Goal: Information Seeking & Learning: Learn about a topic

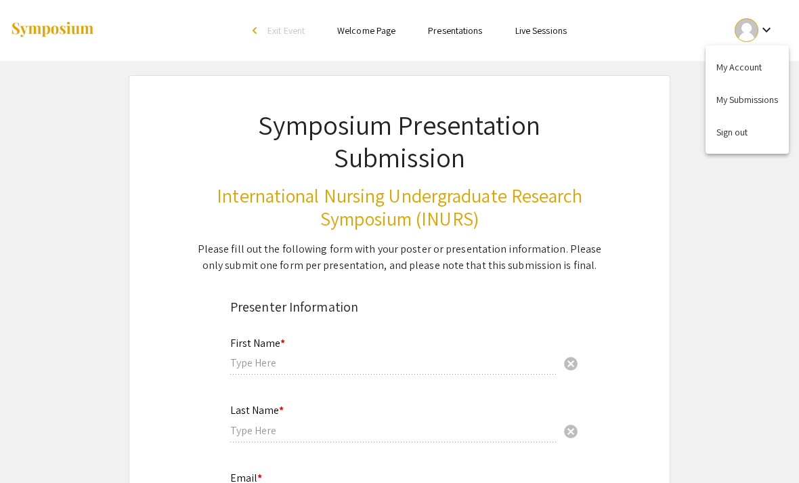
type input "[PERSON_NAME] [PERSON_NAME]"
type input "Pajar"
type input "[EMAIL_ADDRESS][DOMAIN_NAME]"
type input "[GEOGRAPHIC_DATA]"
radio input "true"
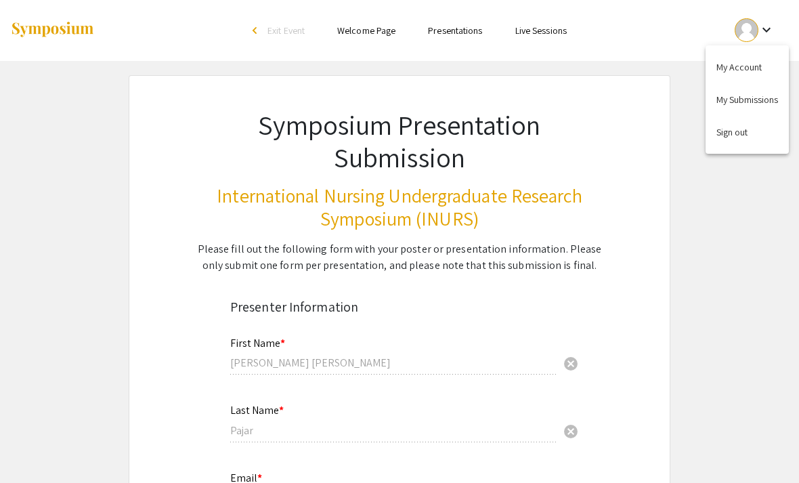
select select "custom"
type input "0"
select select "custom"
click at [459, 33] on div at bounding box center [399, 241] width 799 height 483
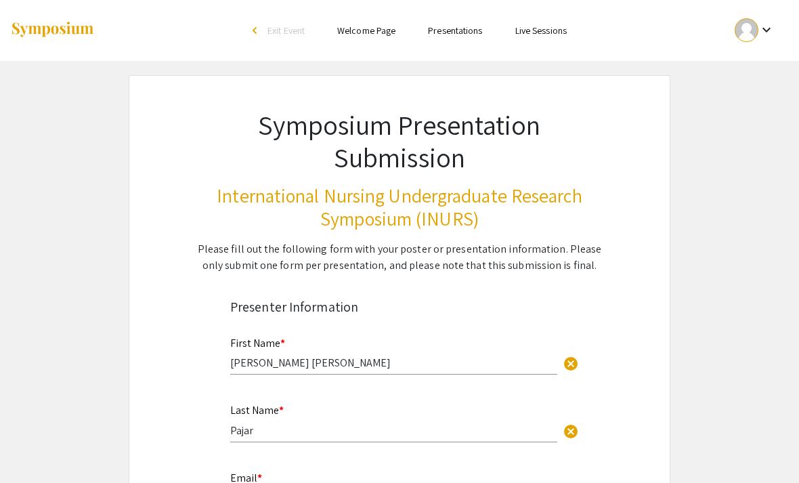
click at [470, 31] on link "Presentations" at bounding box center [455, 30] width 54 height 12
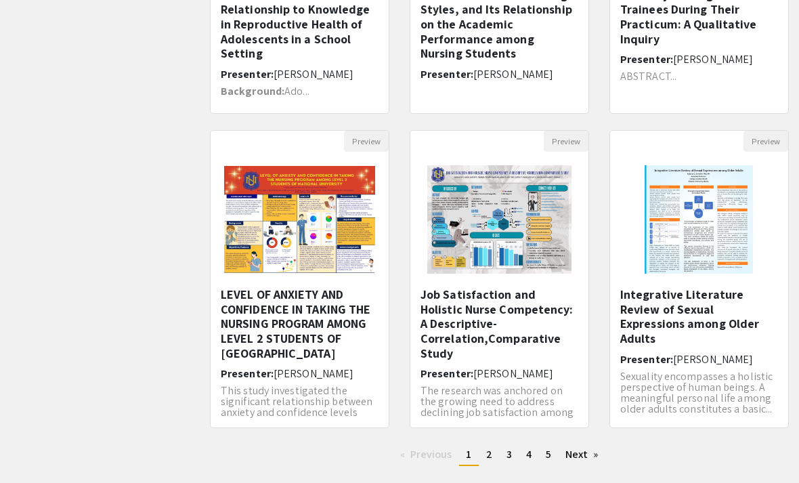
scroll to position [372, 0]
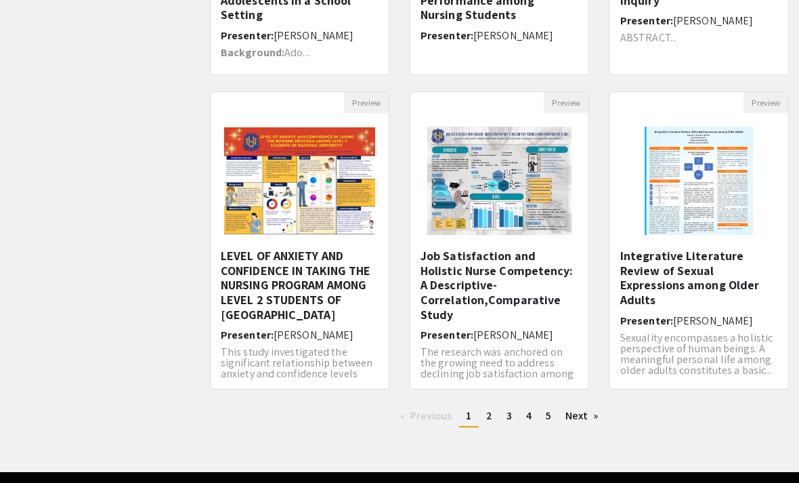
click at [588, 418] on link "Next page" at bounding box center [582, 416] width 47 height 20
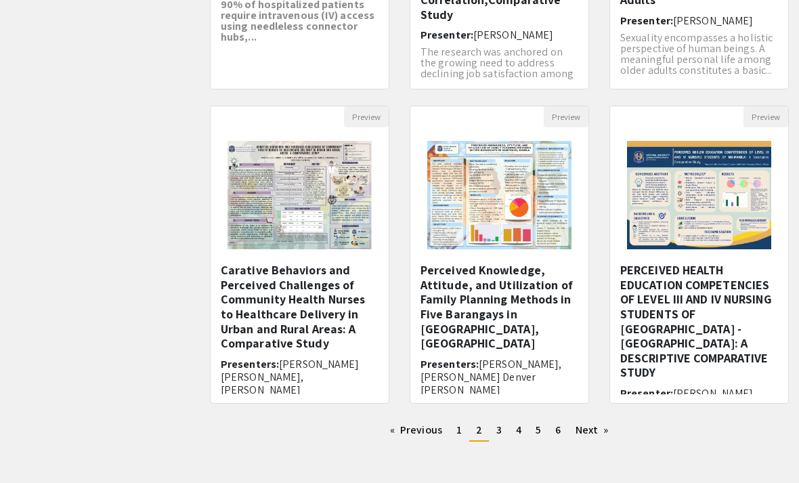
scroll to position [372, 0]
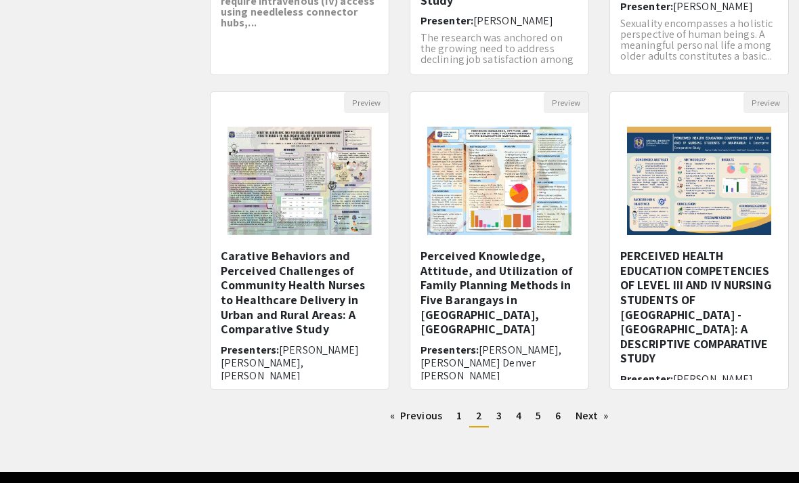
click at [596, 420] on link "Next page" at bounding box center [592, 416] width 47 height 20
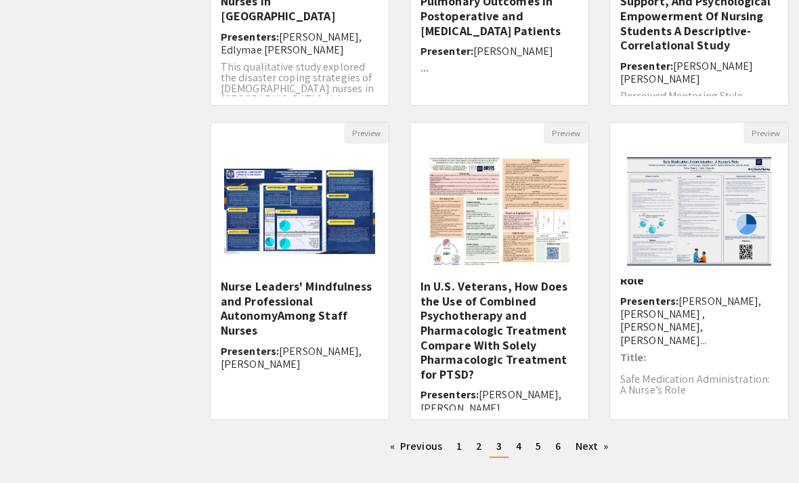
scroll to position [341, 0]
click at [317, 372] on div "Nurse Leaders' Mindfulness and Professional AutonomyAmong Staff Nurses Presente…" at bounding box center [300, 344] width 158 height 131
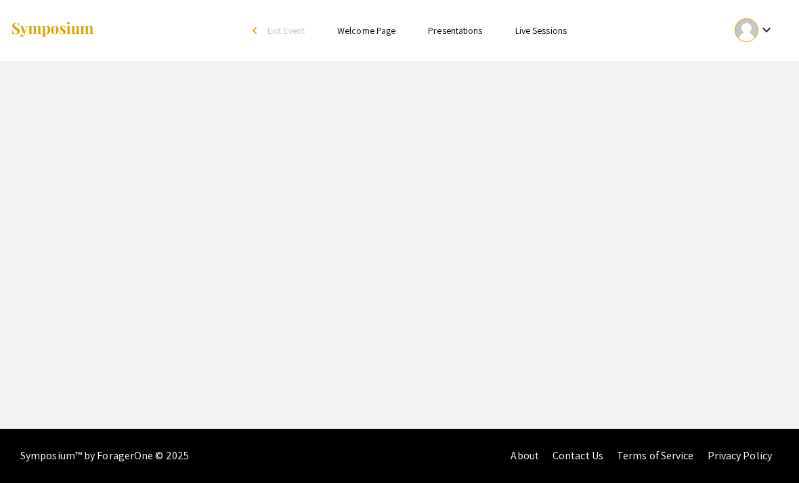
select select "custom"
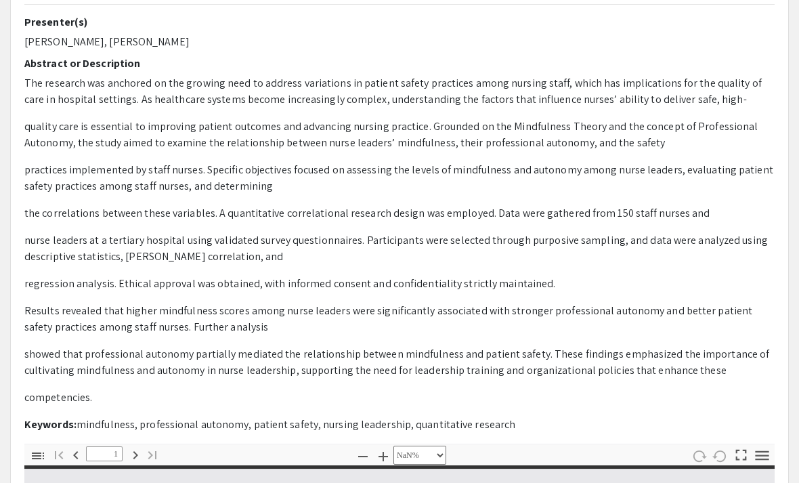
type input "0"
select select "custom"
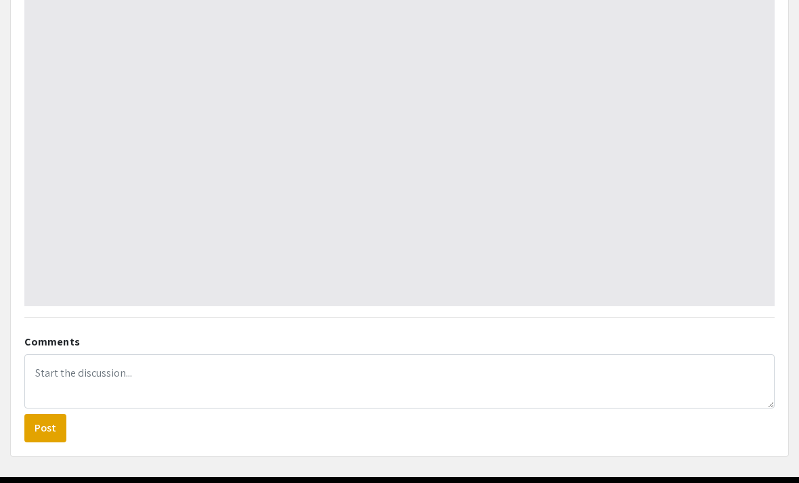
scroll to position [848, 0]
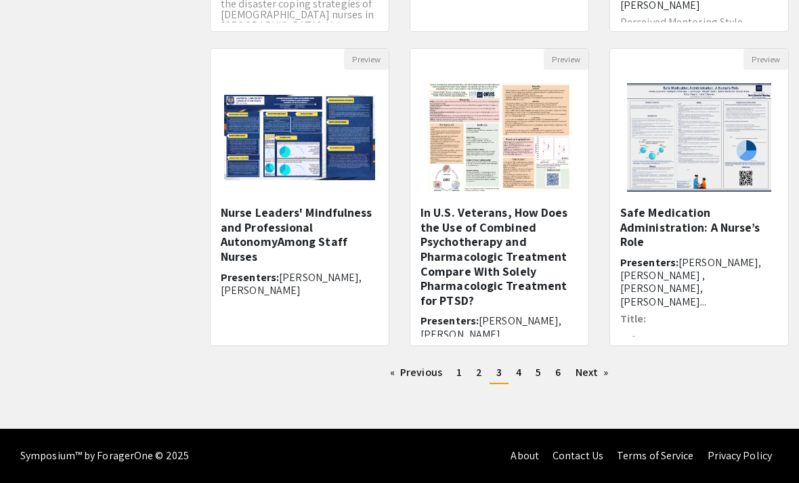
scroll to position [341, 0]
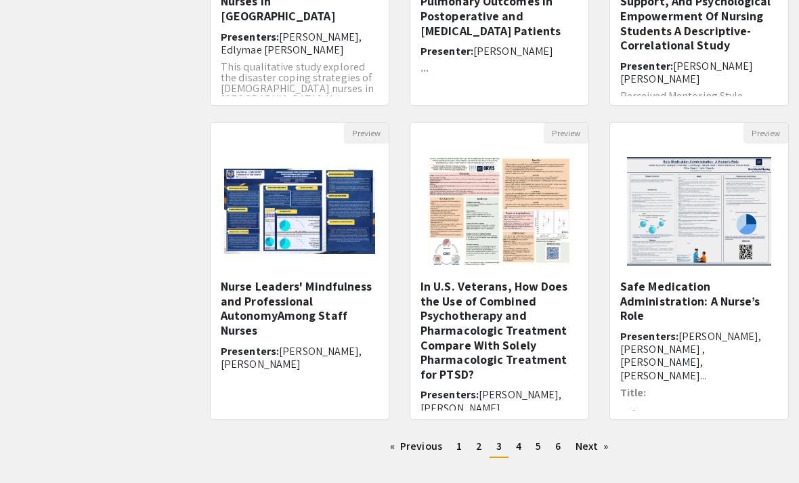
click at [604, 449] on link "Next page" at bounding box center [592, 446] width 47 height 20
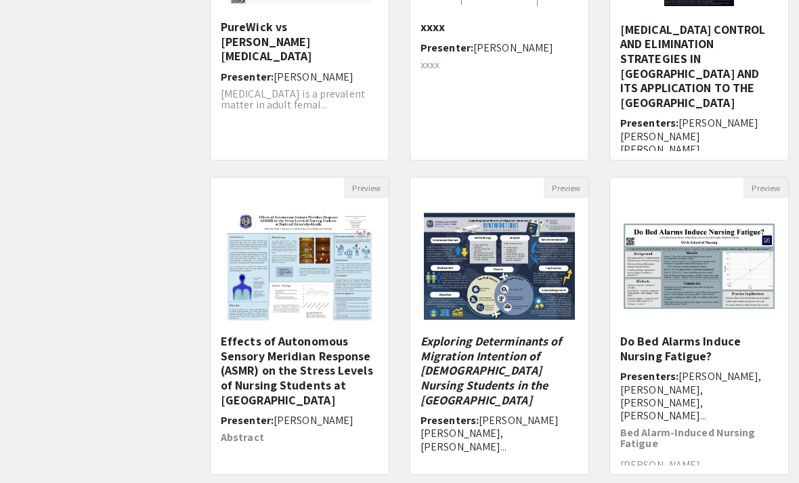
scroll to position [286, 0]
click at [537, 395] on h5 "Exploring Determinants of Migration Intention of [DEMOGRAPHIC_DATA] Nursing Stu…" at bounding box center [499, 370] width 158 height 73
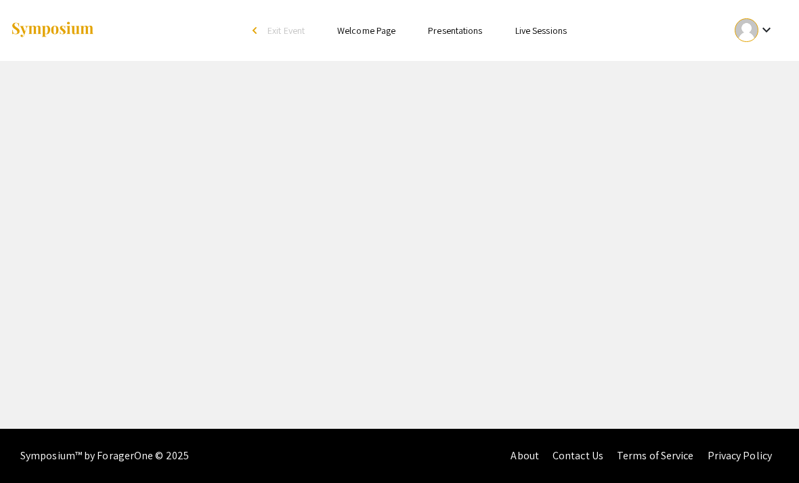
select select "custom"
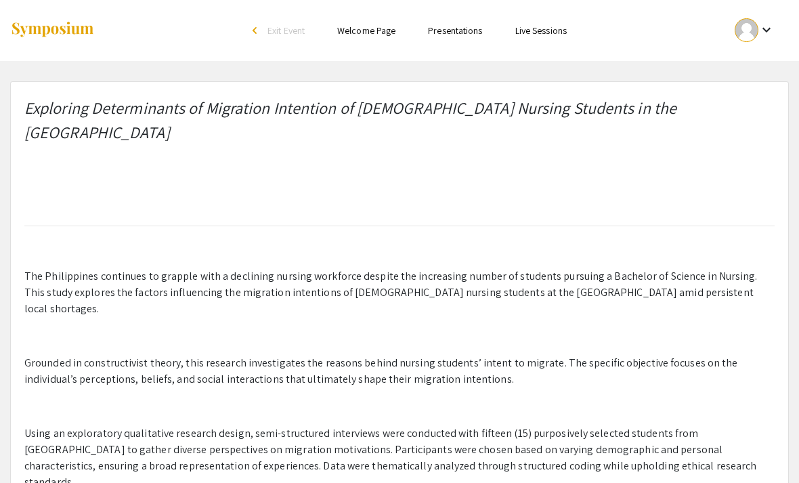
type input "0"
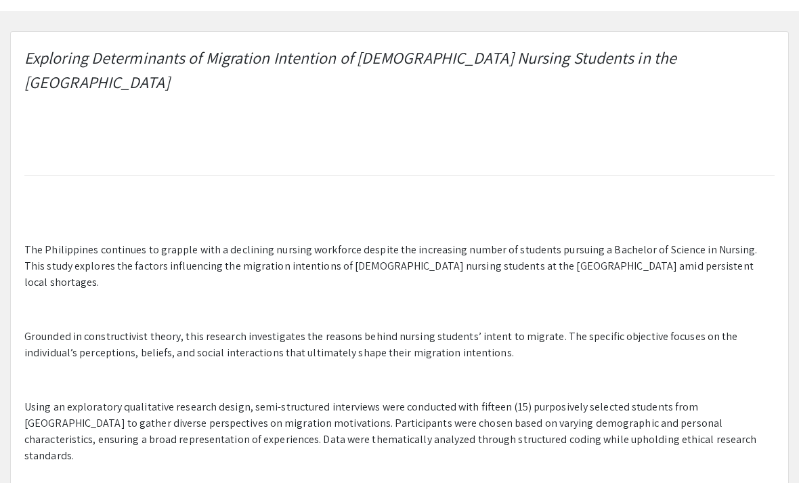
scroll to position [58, 0]
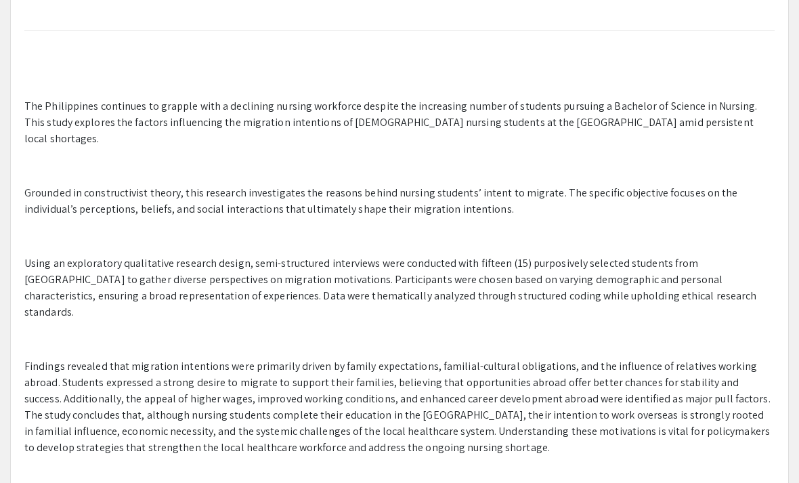
select select "auto"
type input "1"
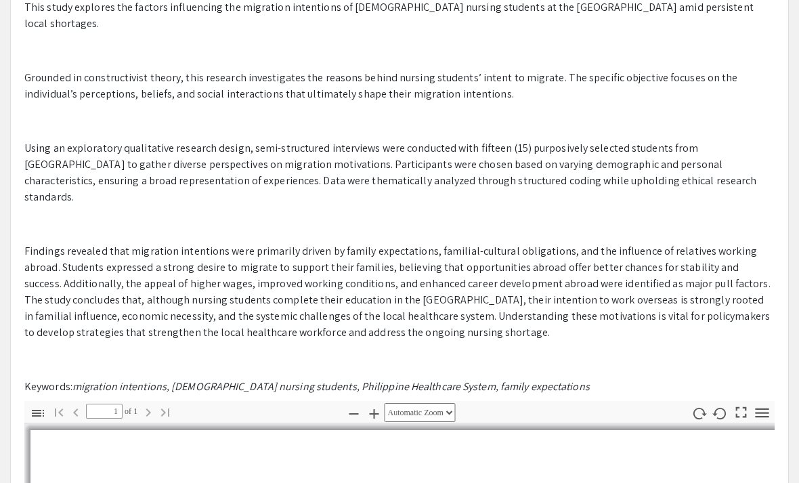
scroll to position [57, 0]
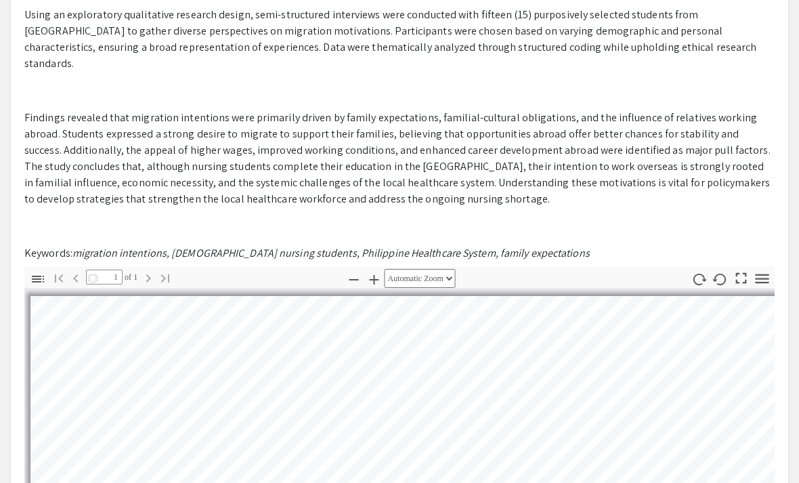
select select "auto"
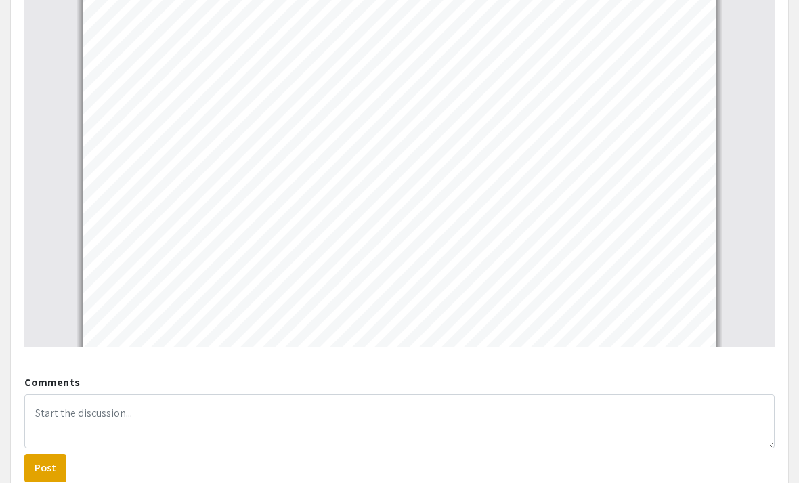
scroll to position [858, 0]
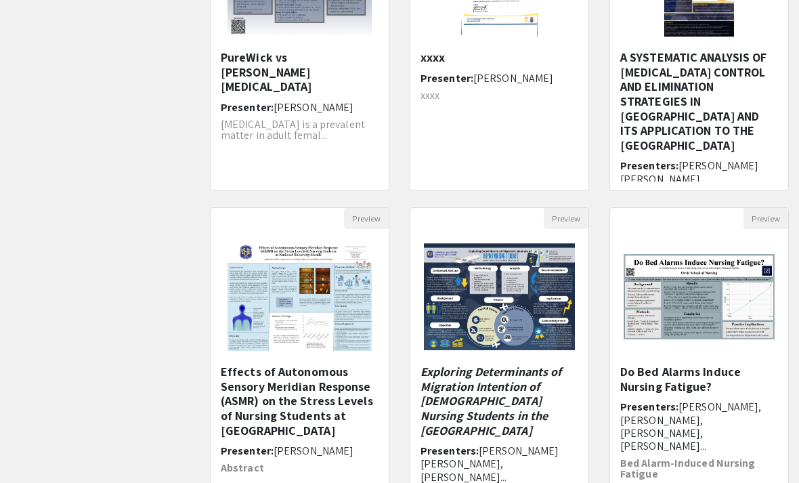
scroll to position [286, 0]
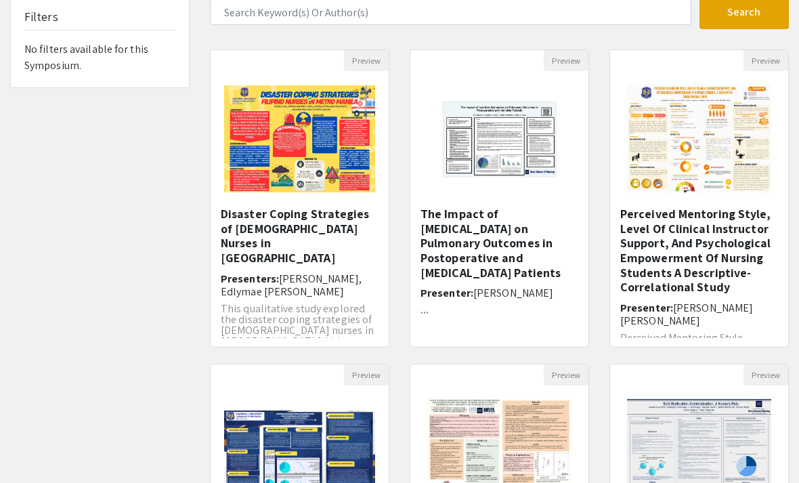
scroll to position [99, 0]
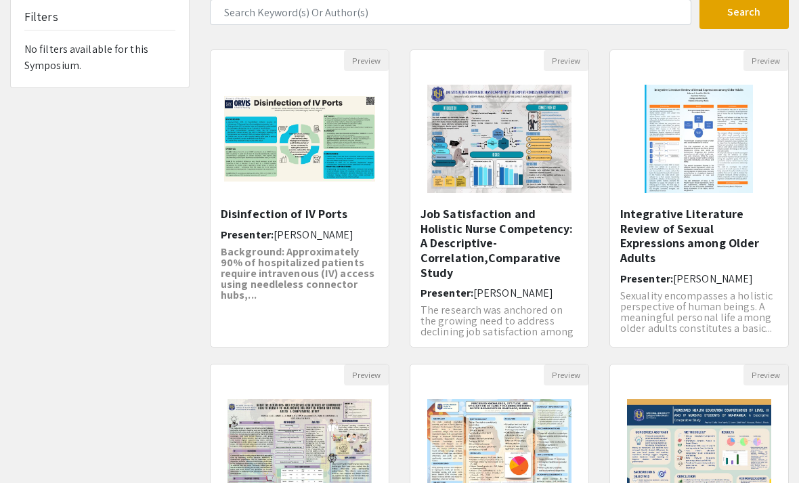
scroll to position [372, 0]
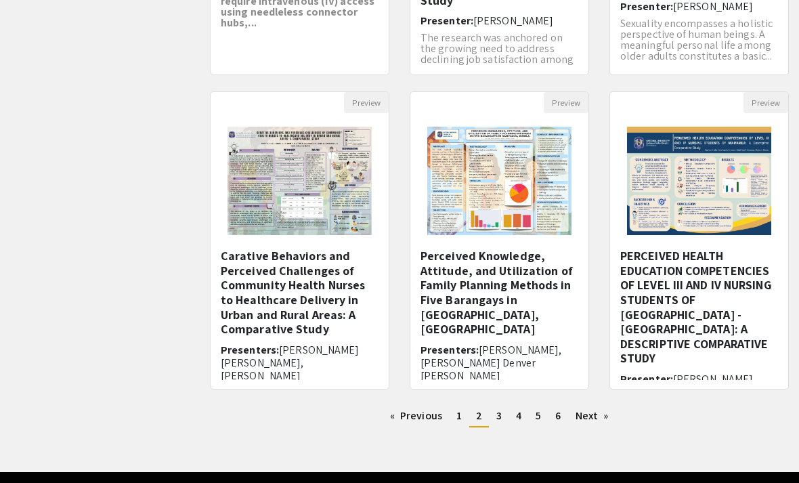
click at [462, 274] on h5 "Perceived Knowledge, Attitude, and Utilization of Family Planning Methods in Fi…" at bounding box center [499, 292] width 158 height 88
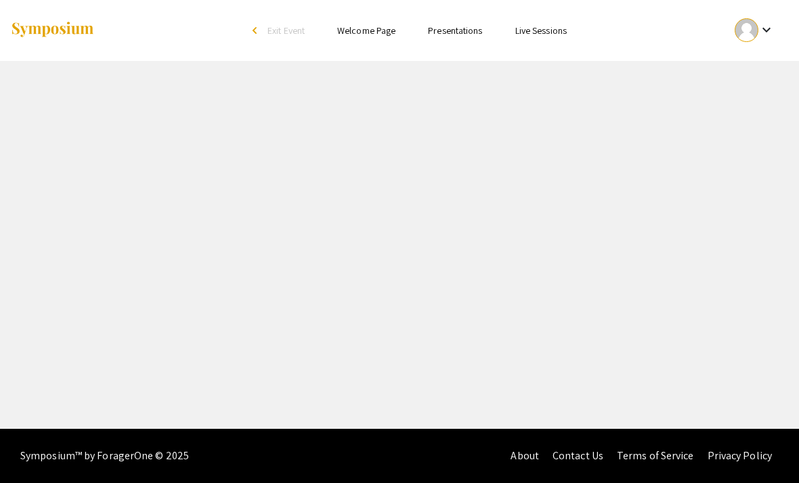
select select "custom"
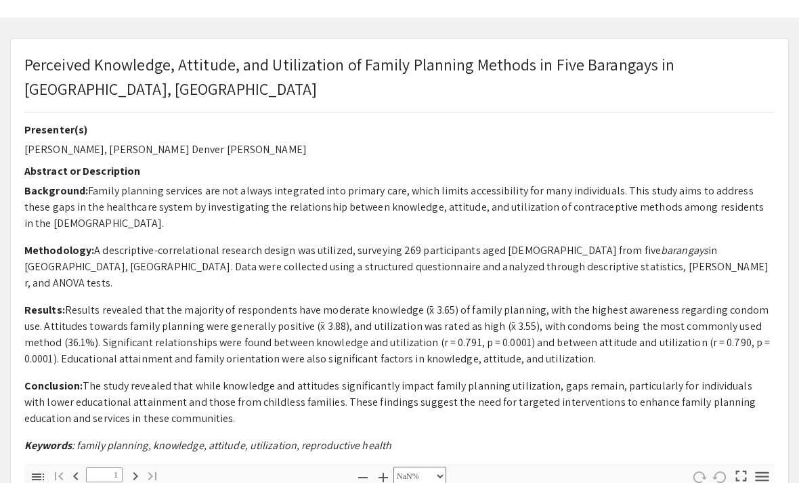
type input "0"
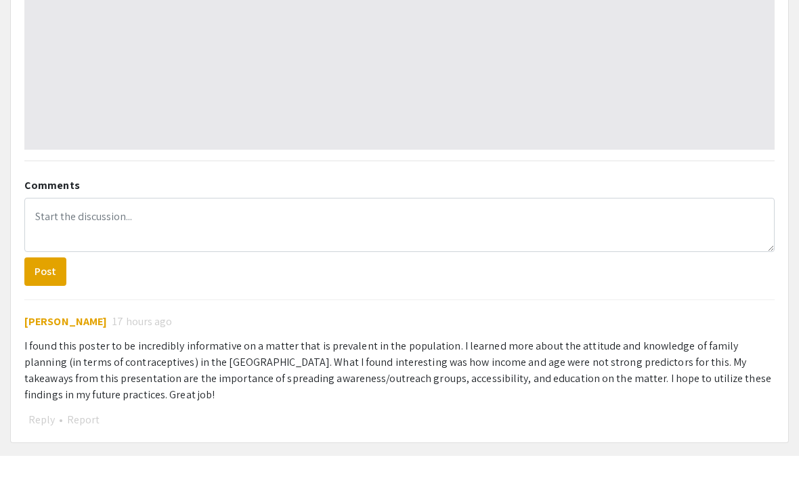
select select "auto"
type input "1"
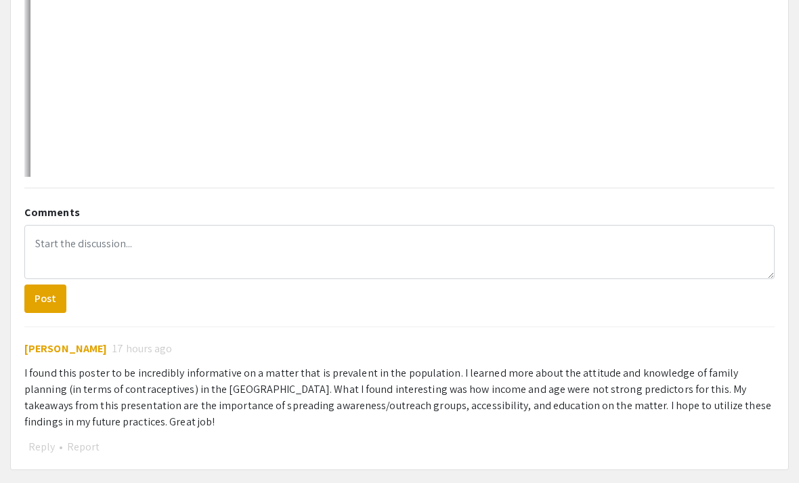
click at [45, 341] on span "[PERSON_NAME]" at bounding box center [65, 348] width 83 height 14
click at [52, 341] on span "[PERSON_NAME]" at bounding box center [65, 348] width 83 height 14
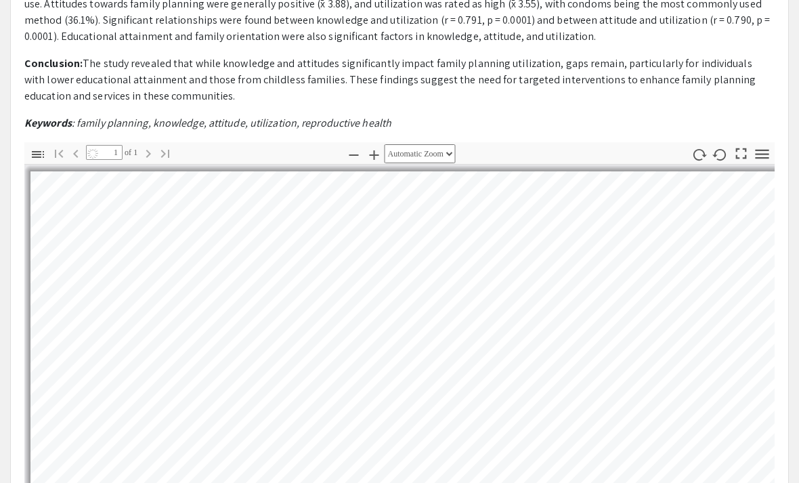
select select "auto"
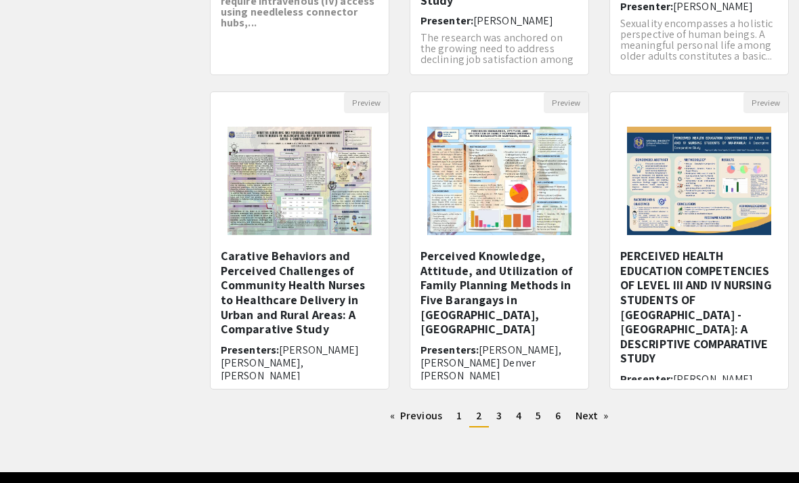
click at [721, 317] on h5 "PERCEIVED HEALTH EDUCATION COMPETENCIES OF LEVEL III AND IV NURSING STUDENTS OF…" at bounding box center [699, 306] width 158 height 117
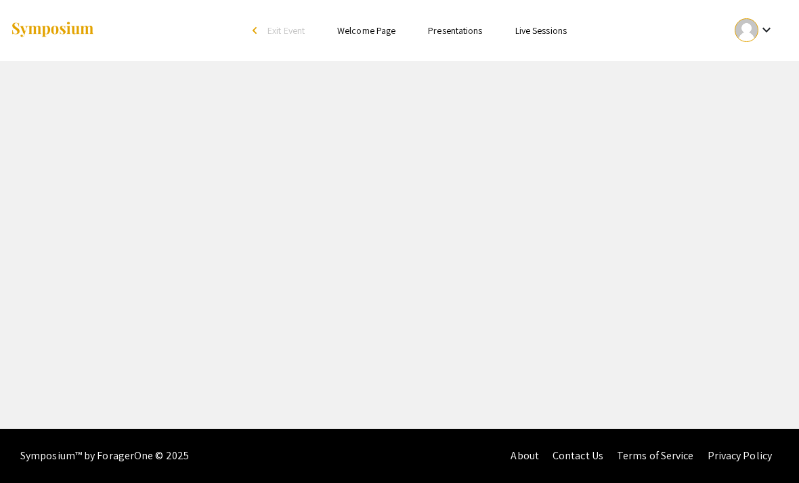
select select "custom"
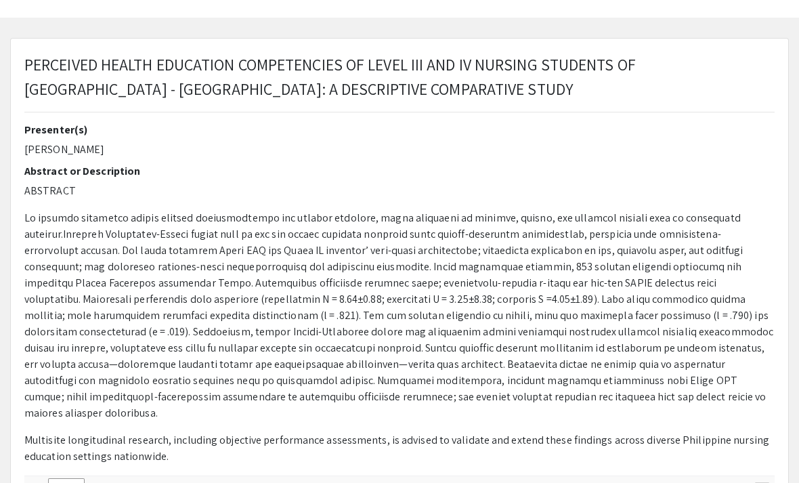
type input "0"
select select "custom"
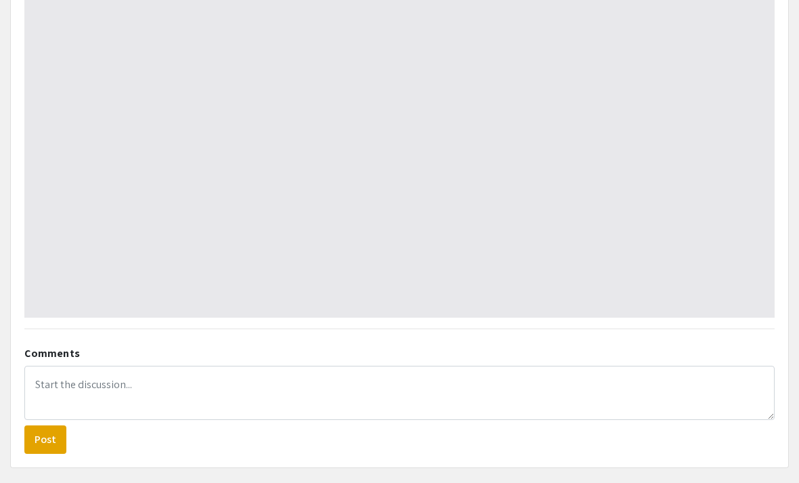
type input "1"
select select "auto"
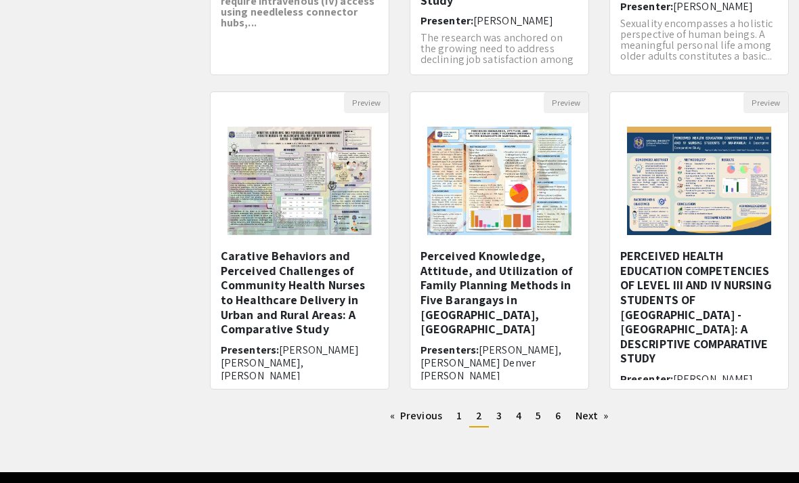
click at [248, 323] on h5 "Carative Behaviors and Perceived Challenges of Community Health Nurses to Healt…" at bounding box center [300, 292] width 158 height 88
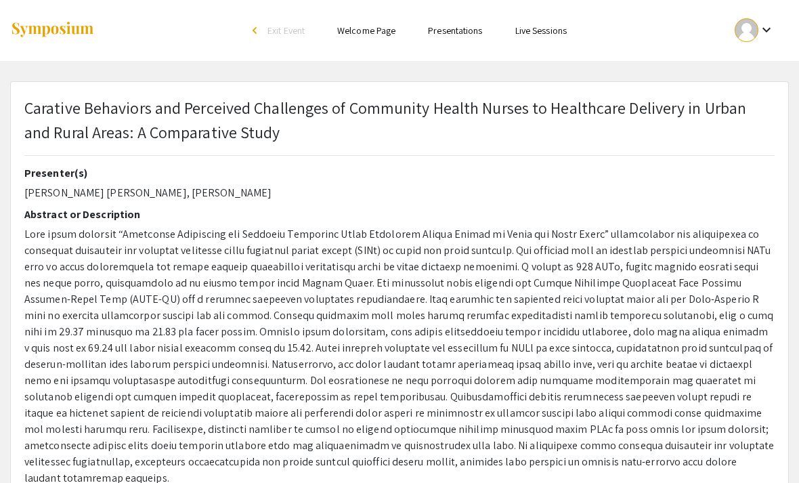
select select "custom"
type input "0"
select select "custom"
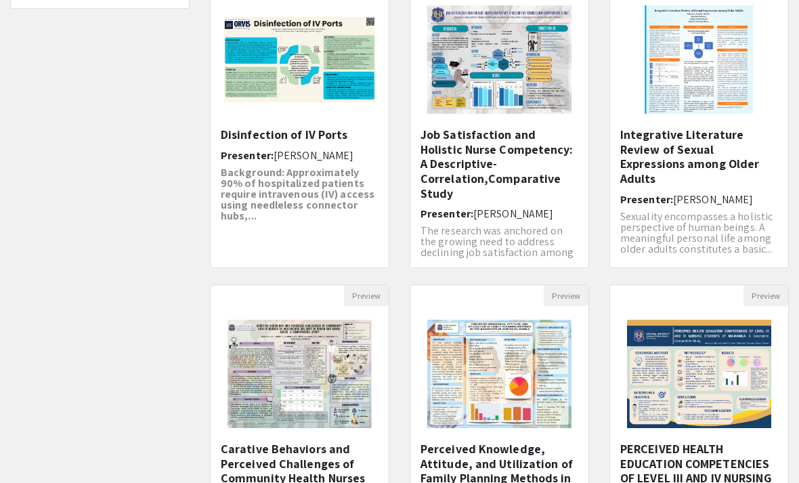
click at [544, 221] on div "Job Satisfaction and Holistic Nurse Competency: A Descriptive-Correlation,Compa…" at bounding box center [499, 192] width 158 height 131
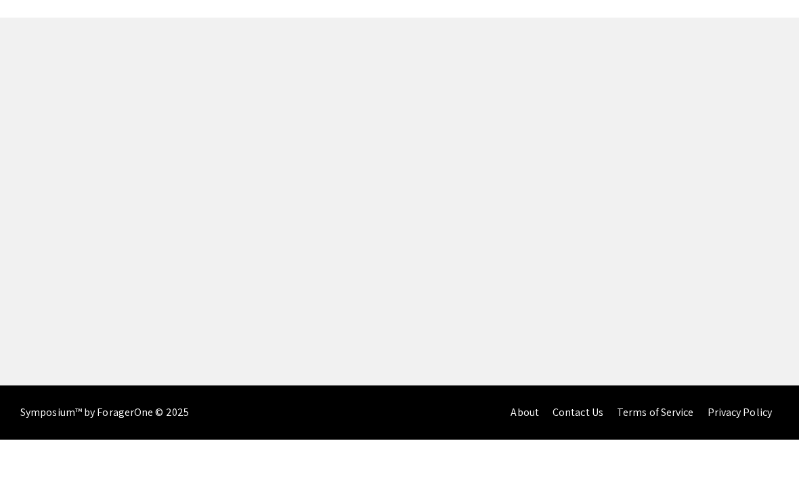
select select "custom"
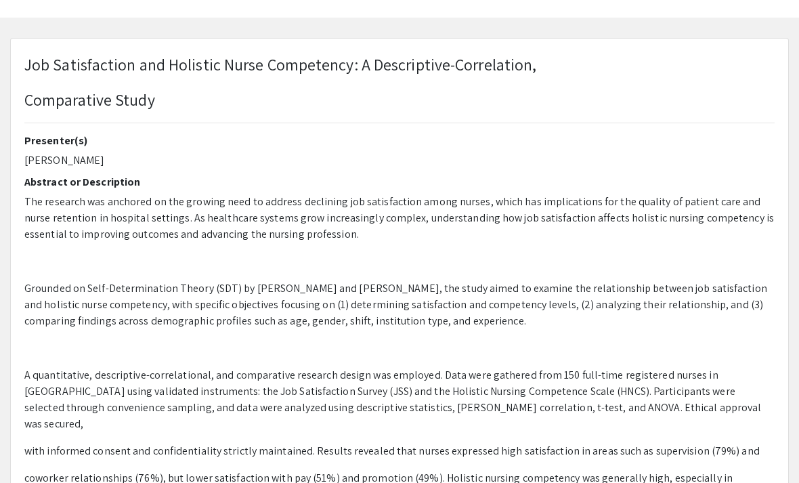
type input "0"
select select "custom"
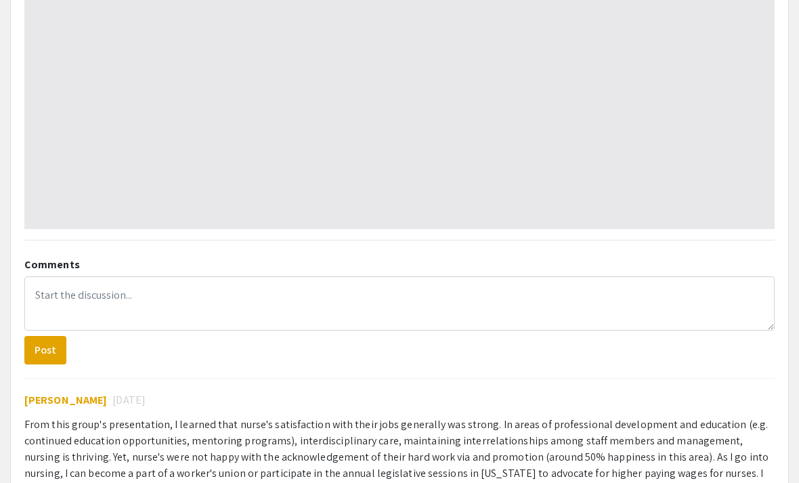
type input "1"
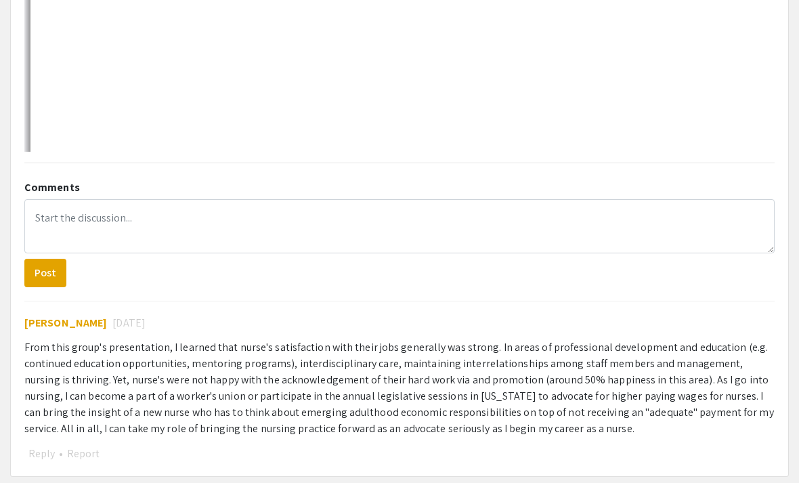
scroll to position [969, 0]
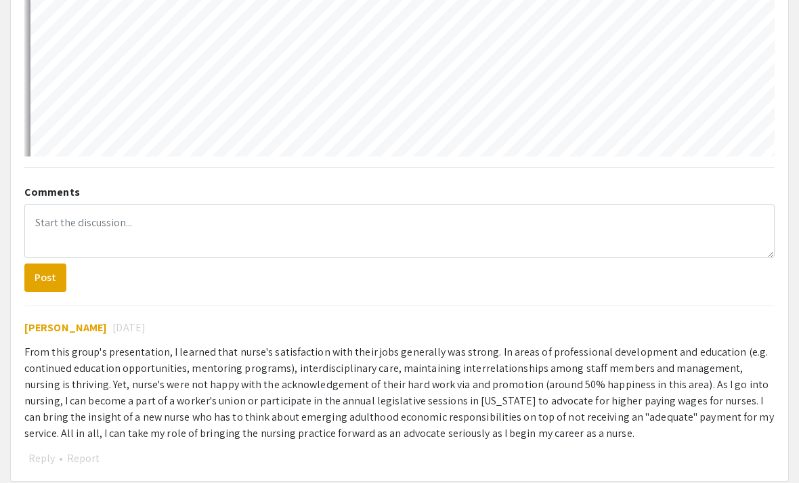
select select "auto"
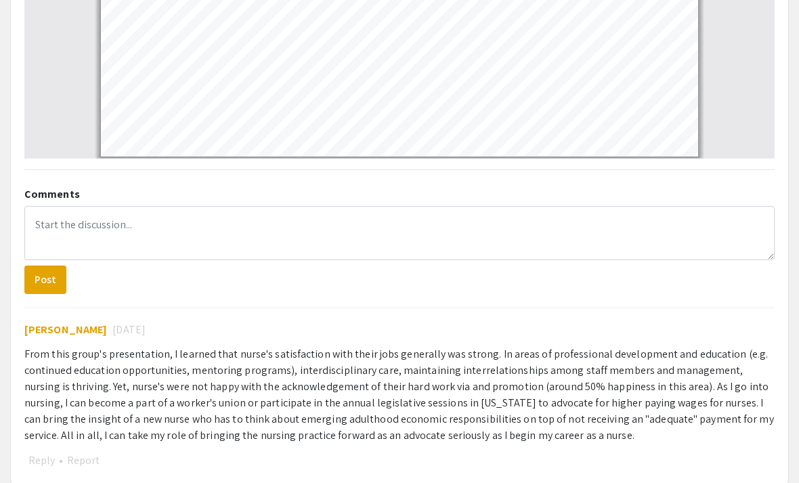
scroll to position [997, 0]
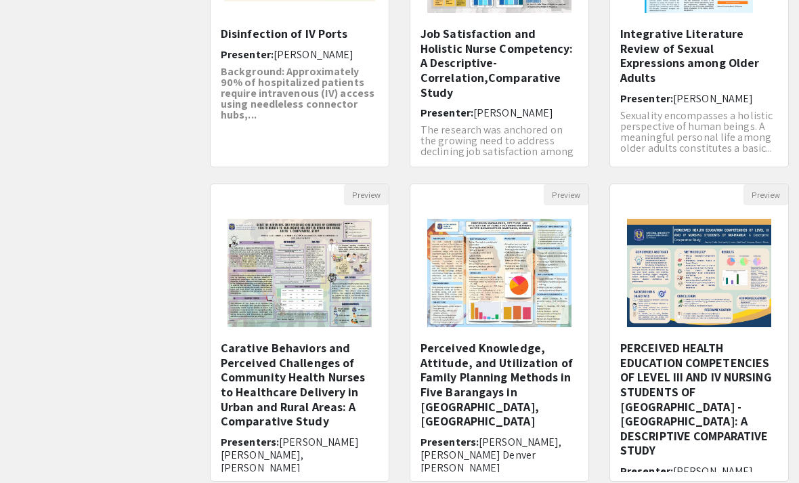
scroll to position [280, 0]
click at [350, 398] on h5 "Carative Behaviors and Perceived Challenges of Community Health Nurses to Healt…" at bounding box center [300, 385] width 158 height 88
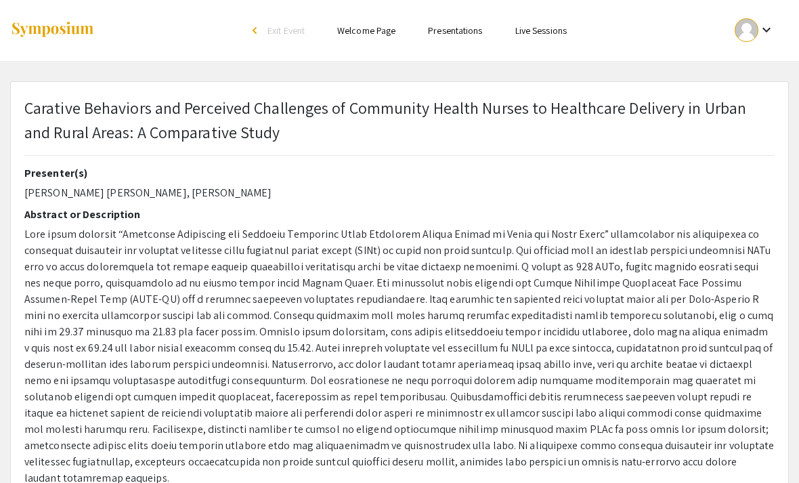
select select "custom"
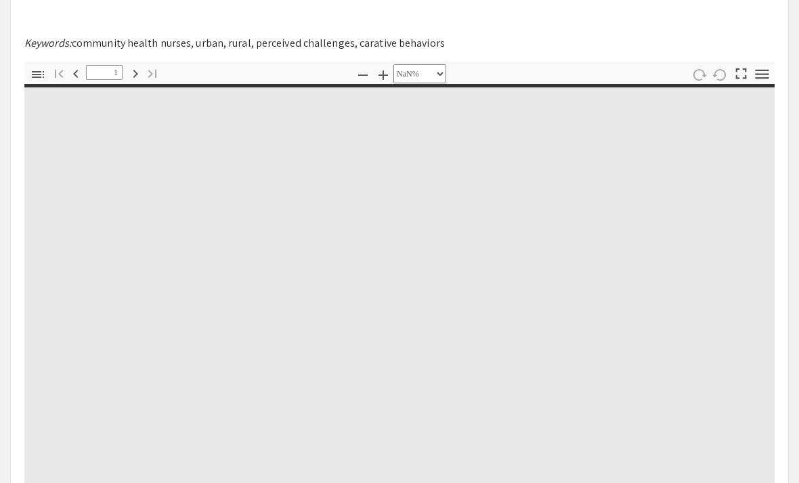
scroll to position [707, 0]
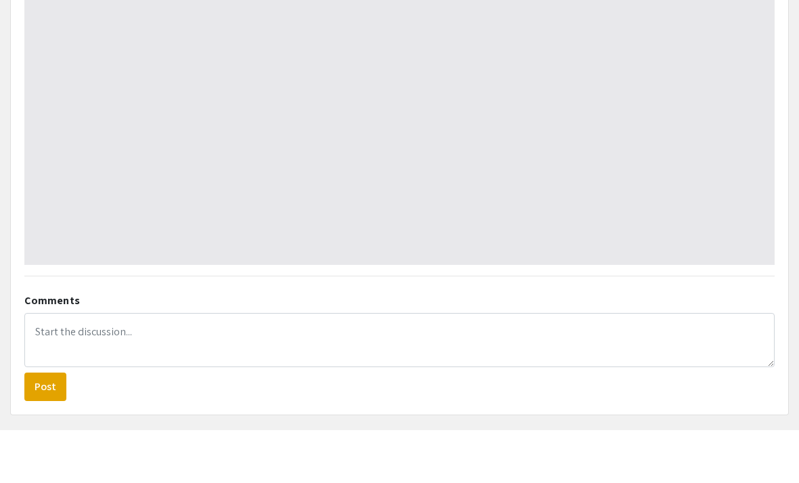
type input "0"
select select "custom"
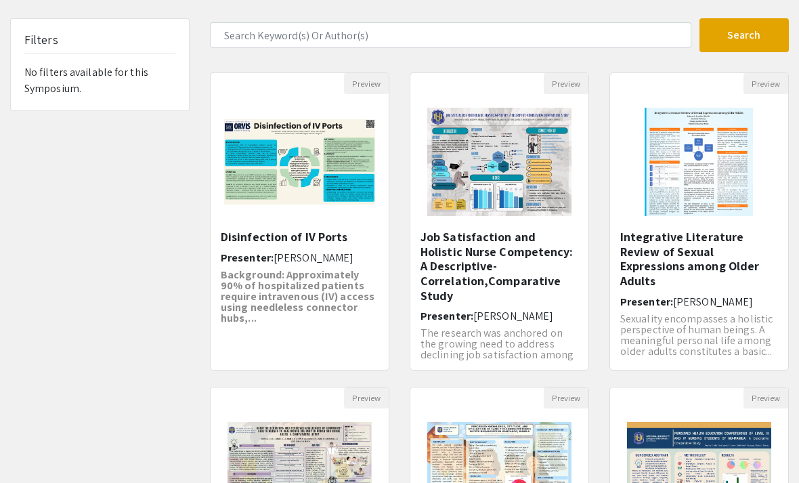
scroll to position [76, 0]
click at [247, 302] on strong "Background: Approximately 90% of hospitalized patients require intravenous (IV)…" at bounding box center [298, 296] width 154 height 58
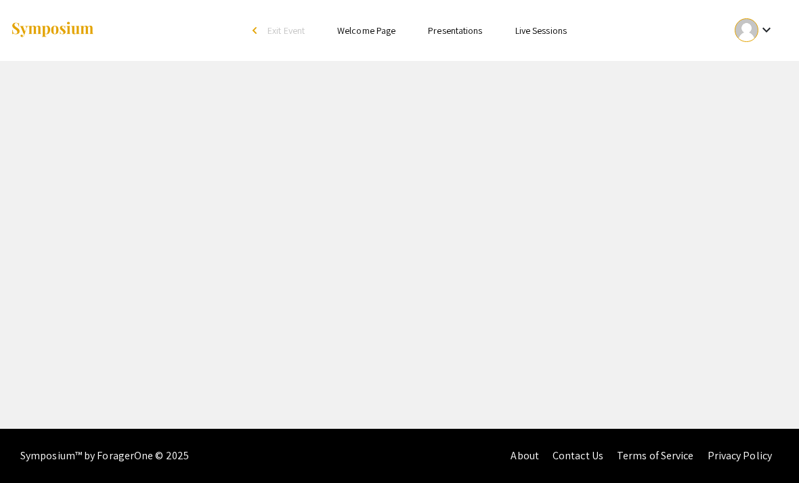
select select "custom"
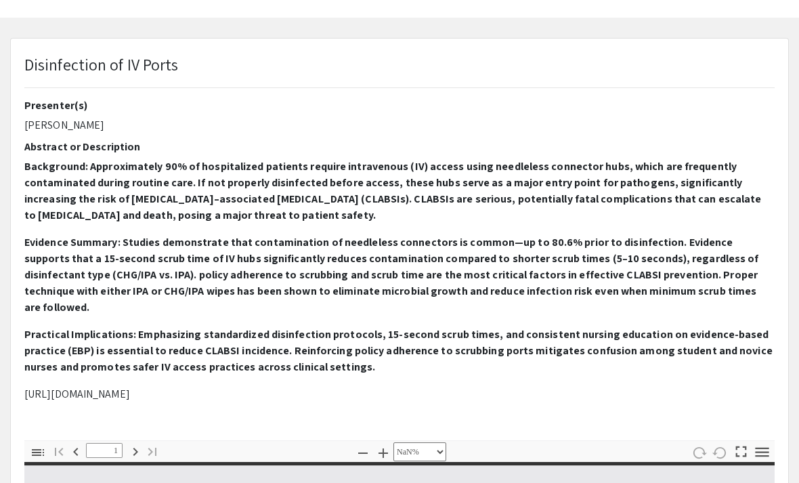
type input "0"
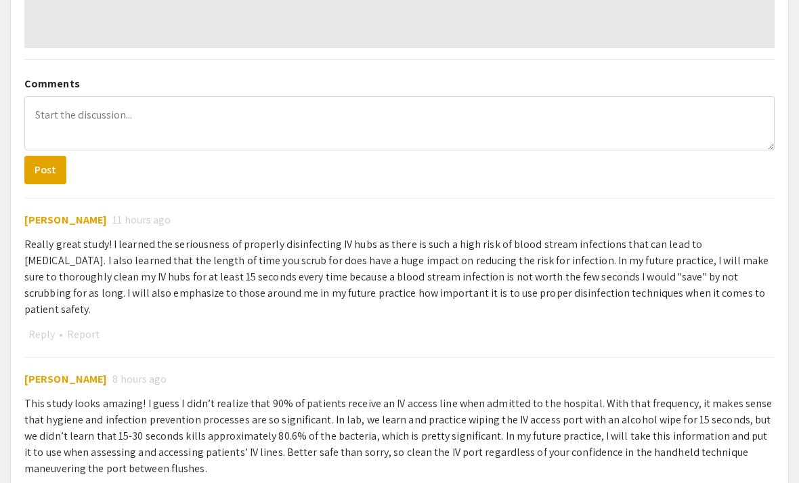
scroll to position [938, 0]
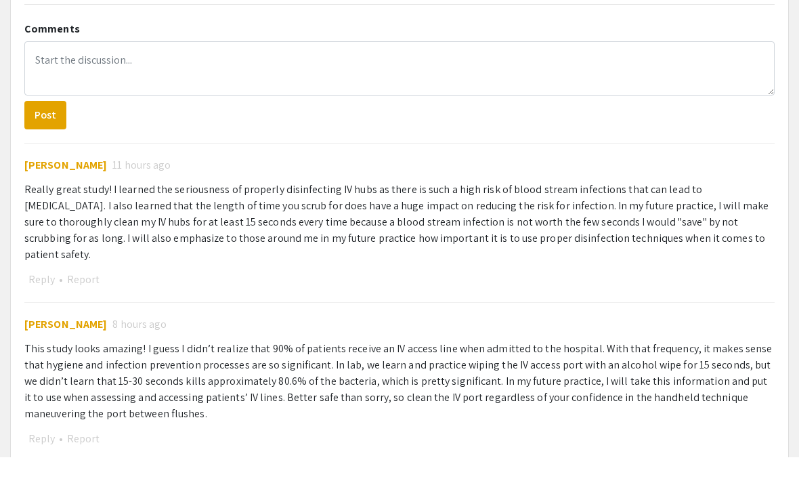
select select "auto"
type input "1"
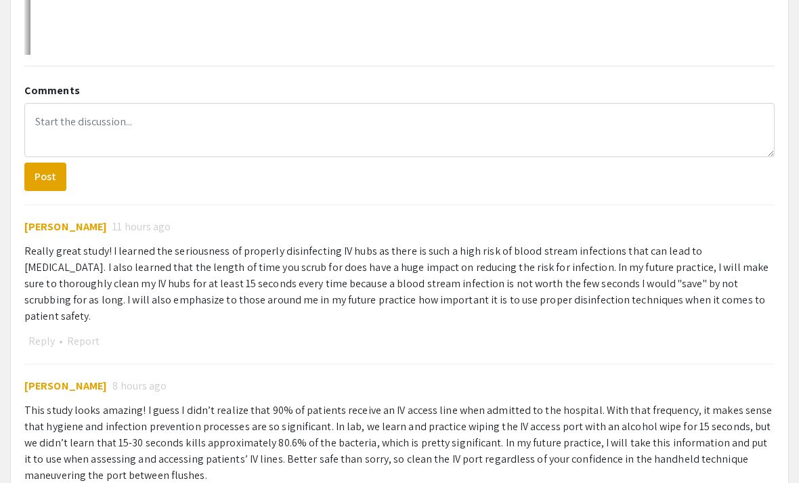
scroll to position [902, 0]
select select "auto"
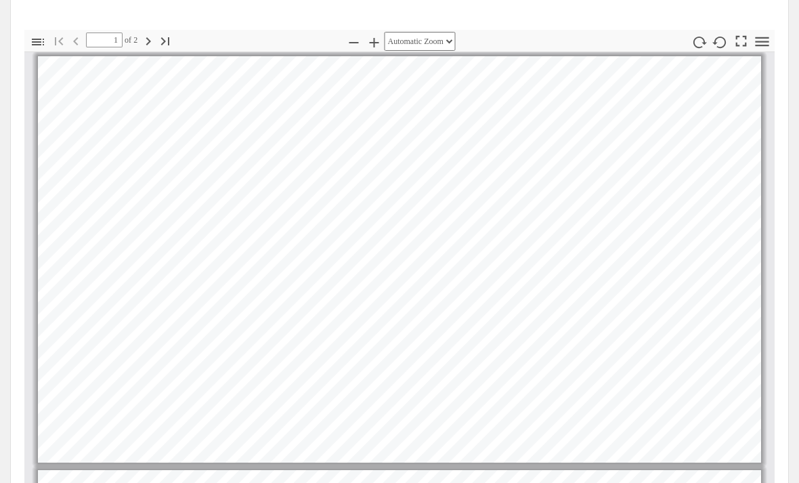
scroll to position [454, 0]
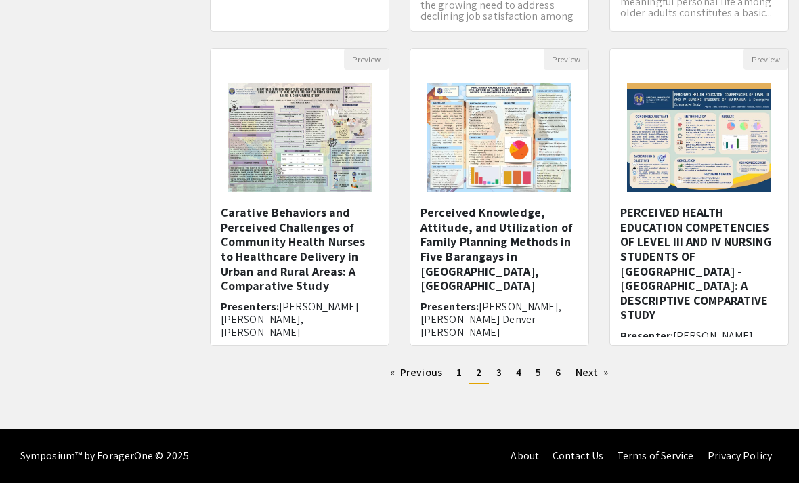
scroll to position [76, 0]
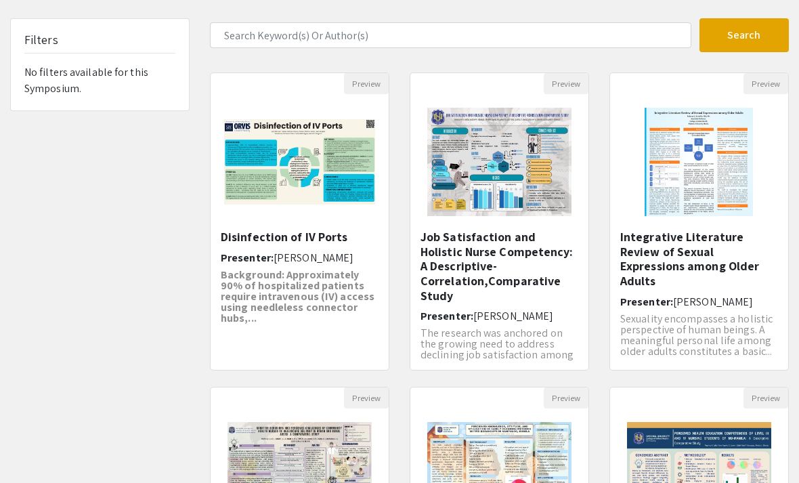
click at [755, 320] on p "Sexuality encompasses a holistic perspective of human beings. A meaningful pers…" at bounding box center [699, 334] width 158 height 43
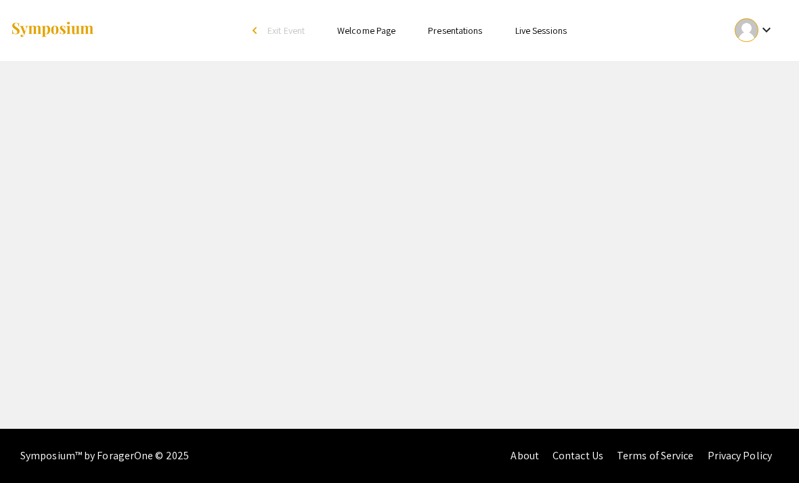
select select "custom"
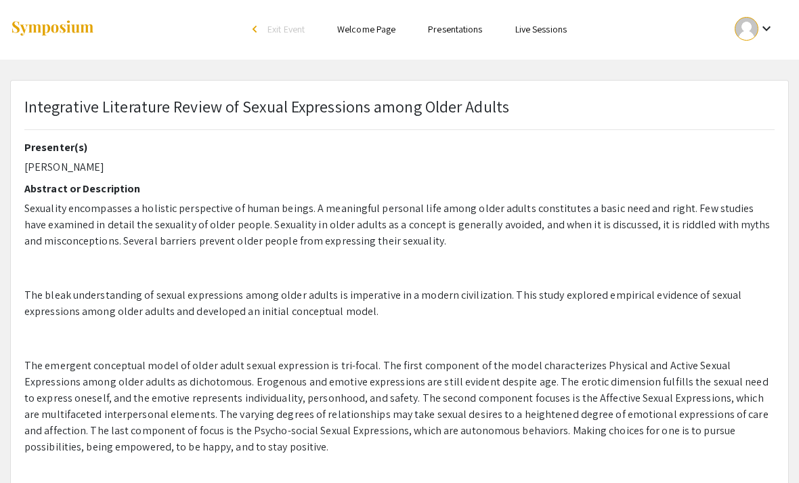
type input "0"
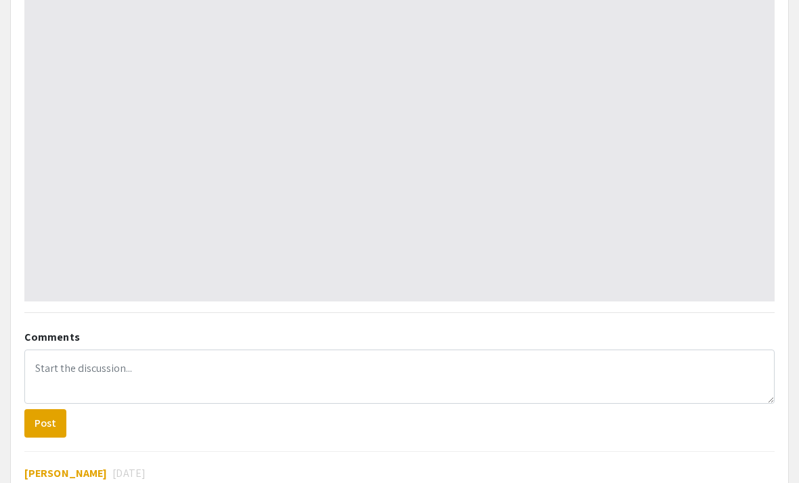
scroll to position [813, 0]
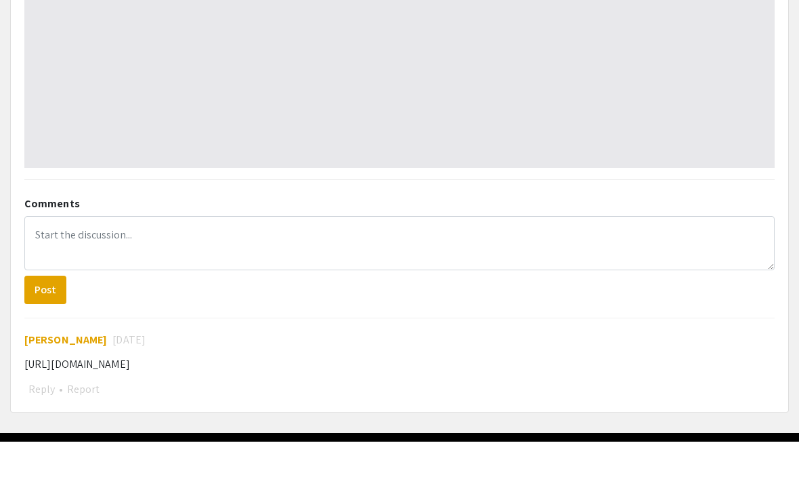
select select "auto"
type input "1"
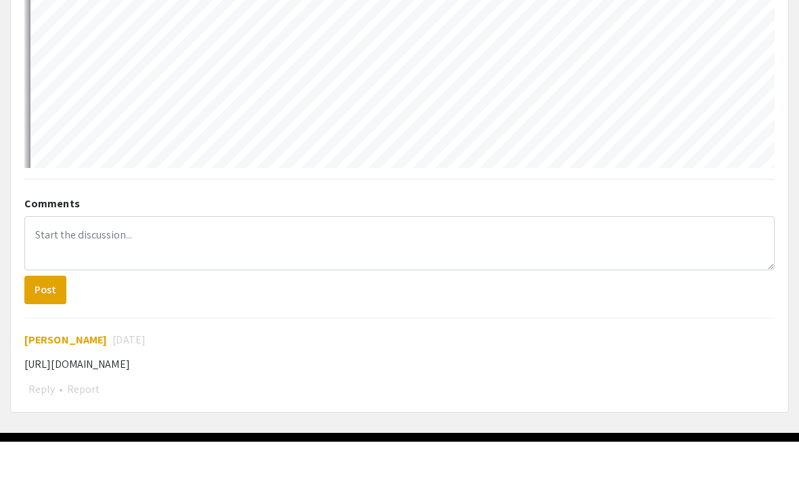
select select "auto"
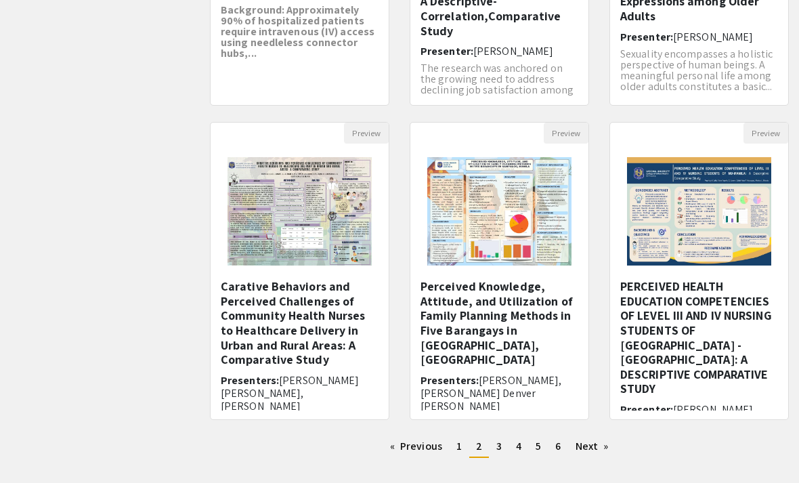
scroll to position [341, 0]
click at [406, 452] on link "Previous page" at bounding box center [416, 447] width 66 height 20
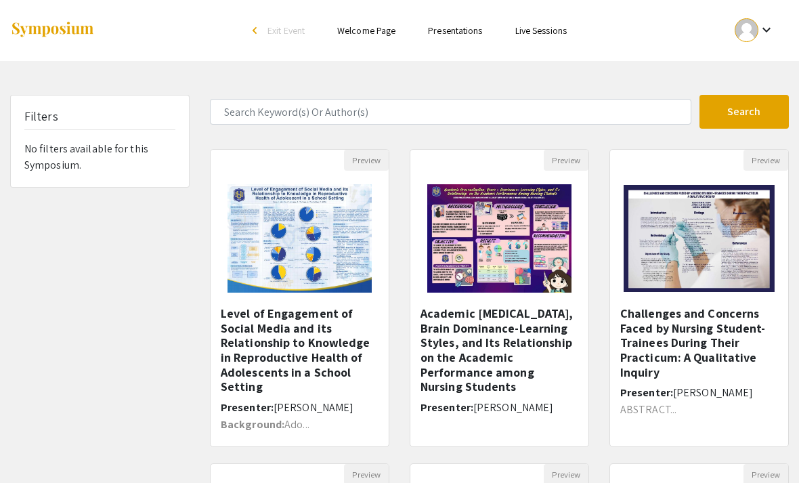
click at [271, 341] on h5 "Level of Engagement of Social Media and its Relationship to Knowledge in Reprod…" at bounding box center [300, 350] width 158 height 88
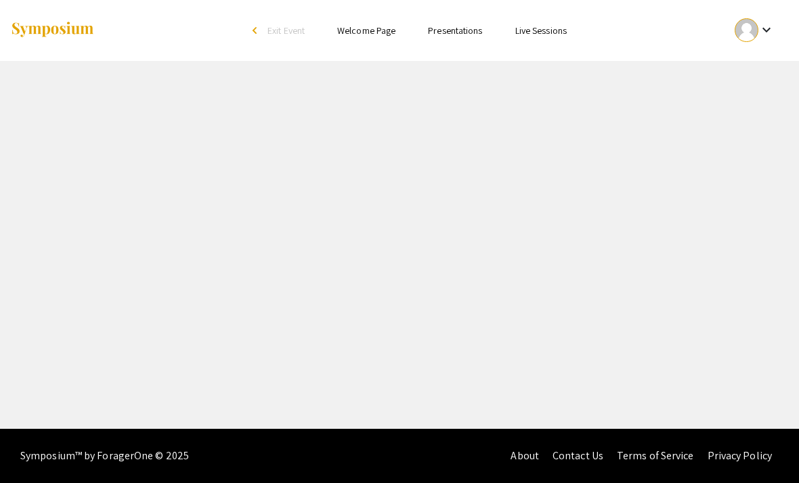
select select "custom"
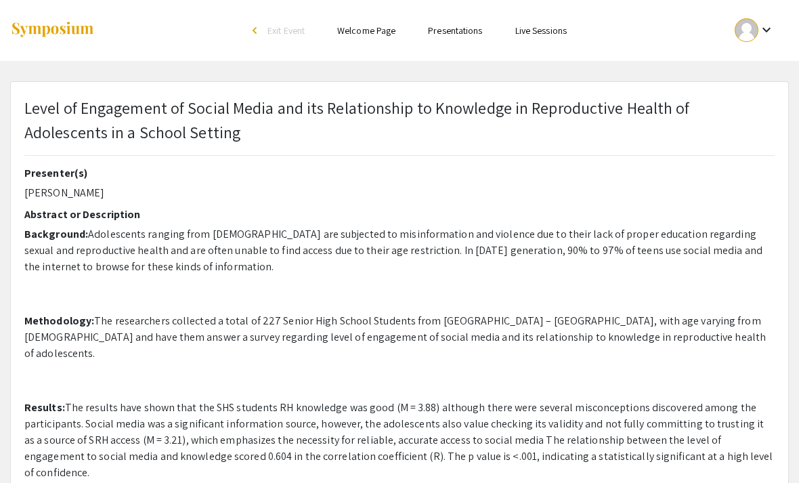
type input "0"
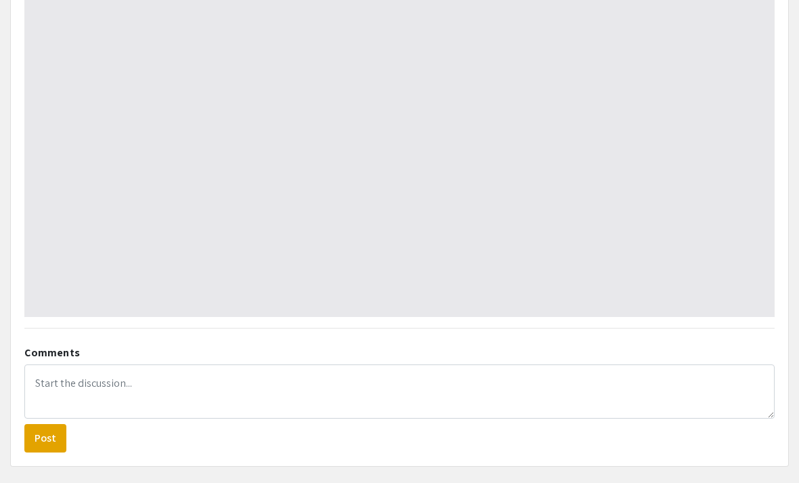
select select "auto"
type input "1"
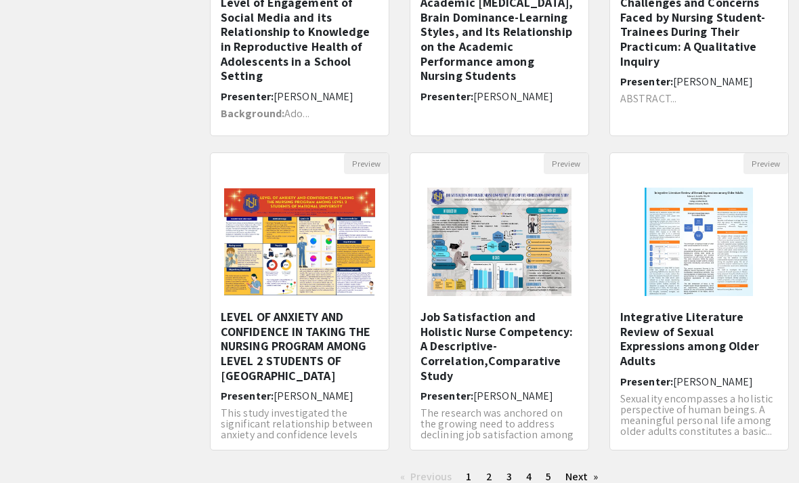
scroll to position [311, 0]
click at [249, 338] on h5 "LEVEL OF ANXIETY AND CONFIDENCE IN TAKING THE NURSING PROGRAM AMONG LEVEL 2 STU…" at bounding box center [300, 345] width 158 height 73
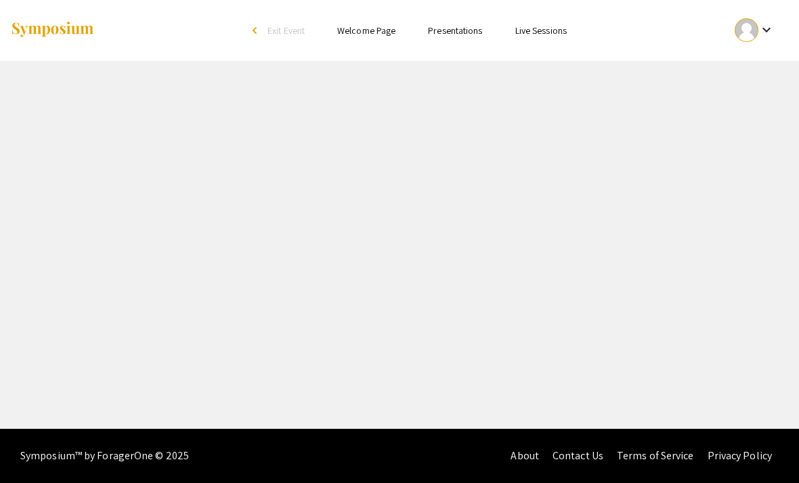
select select "custom"
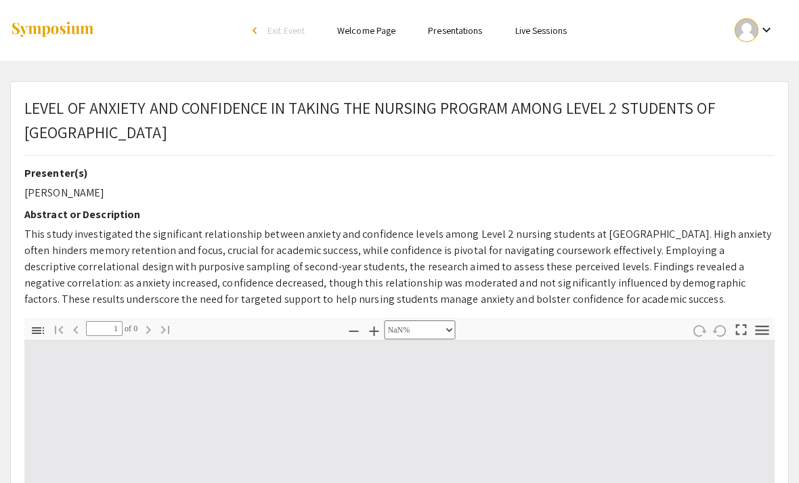
type input "0"
select select "custom"
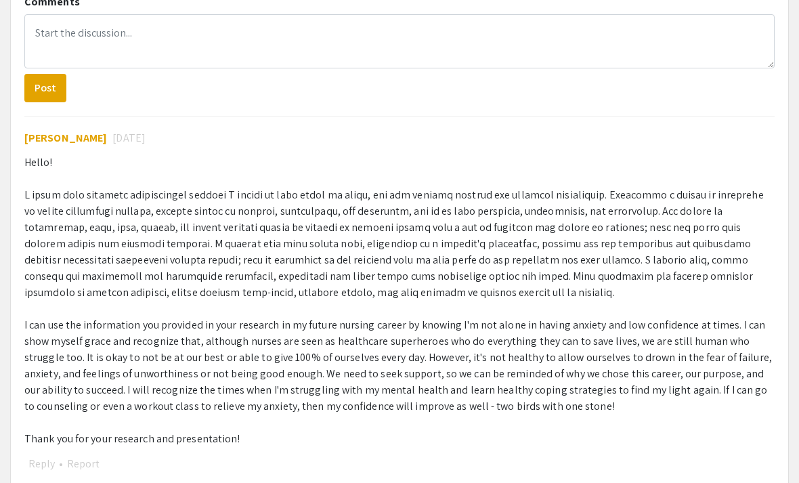
scroll to position [859, 0]
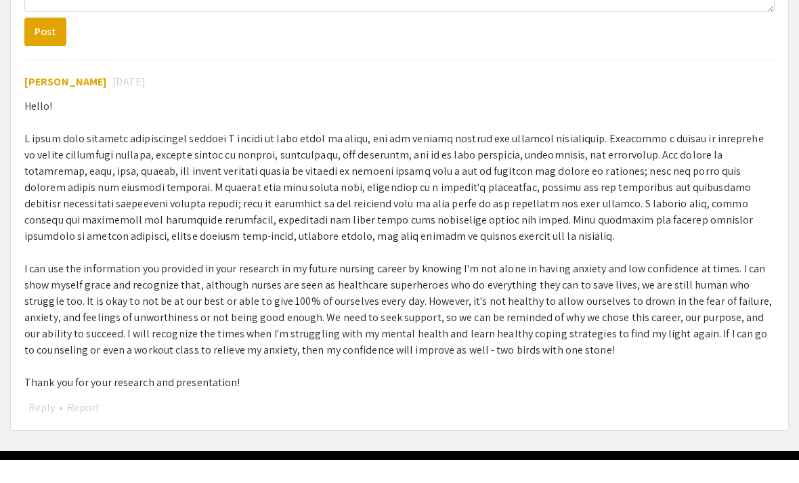
type input "1"
select select "auto"
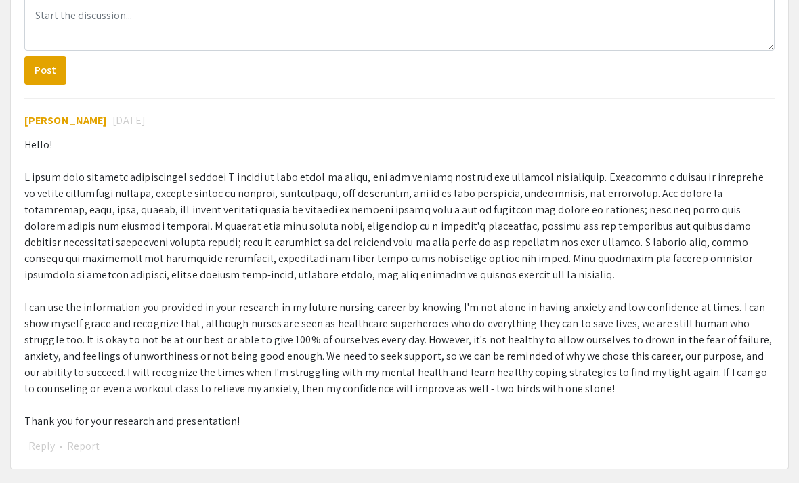
scroll to position [844, 0]
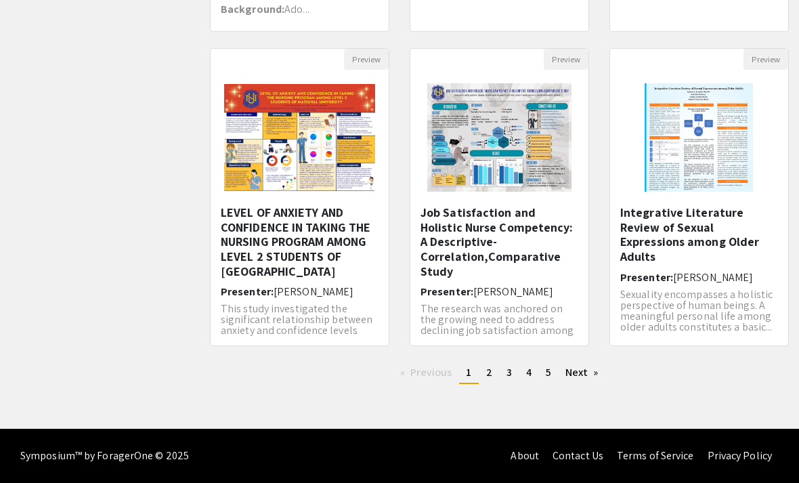
scroll to position [311, 0]
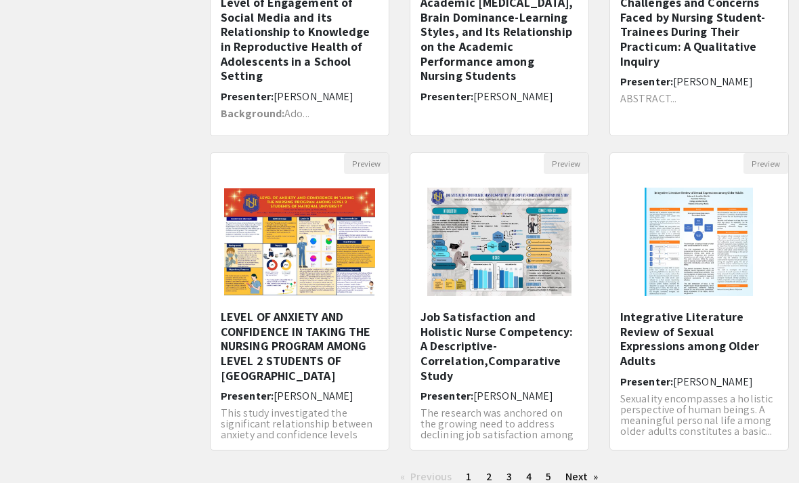
click at [590, 477] on link "Next page" at bounding box center [582, 476] width 47 height 20
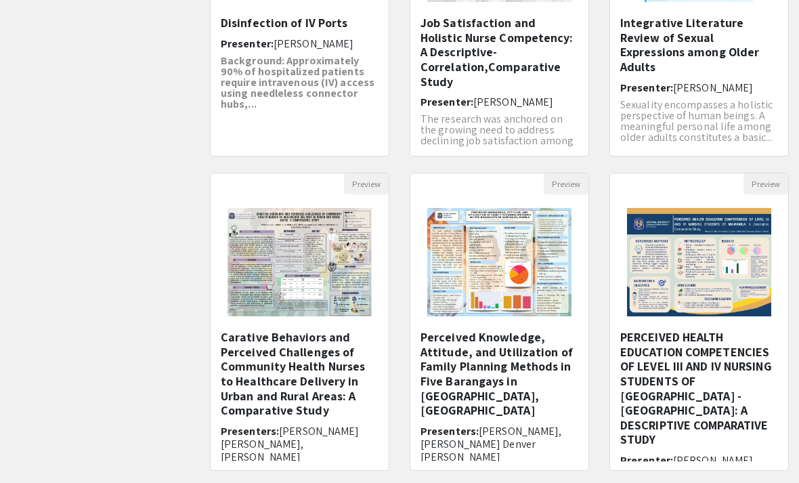
scroll to position [372, 0]
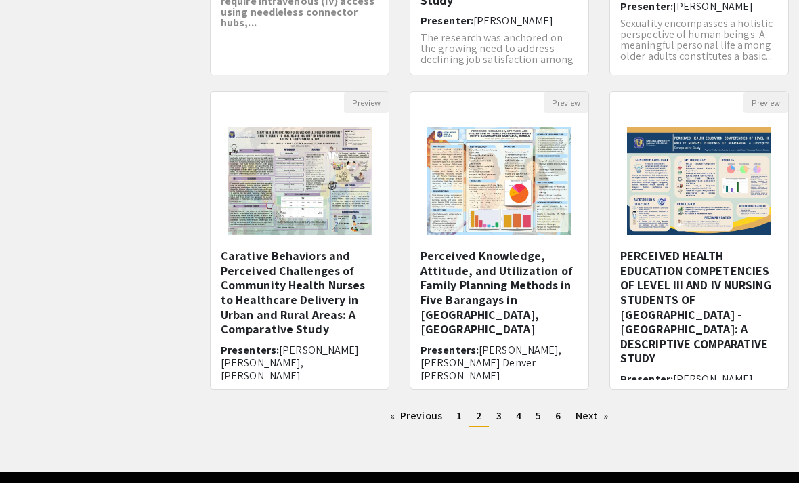
click at [541, 346] on h6 "Presenters: [PERSON_NAME], [PERSON_NAME] Denver [PERSON_NAME]" at bounding box center [499, 362] width 158 height 39
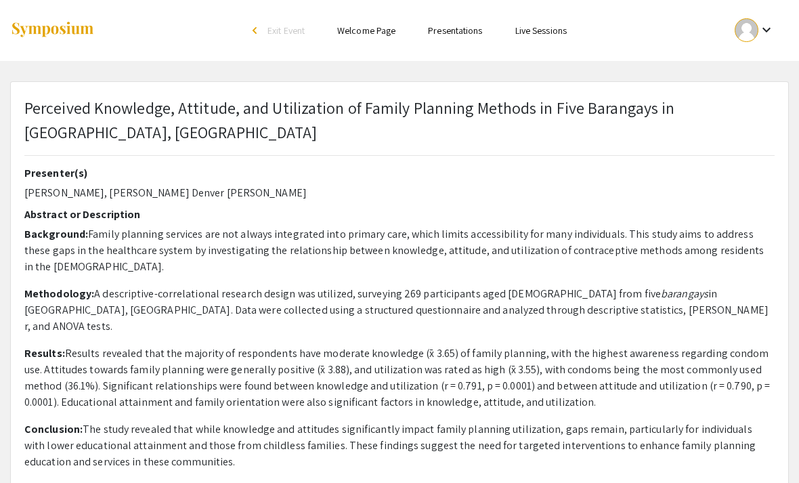
select select "custom"
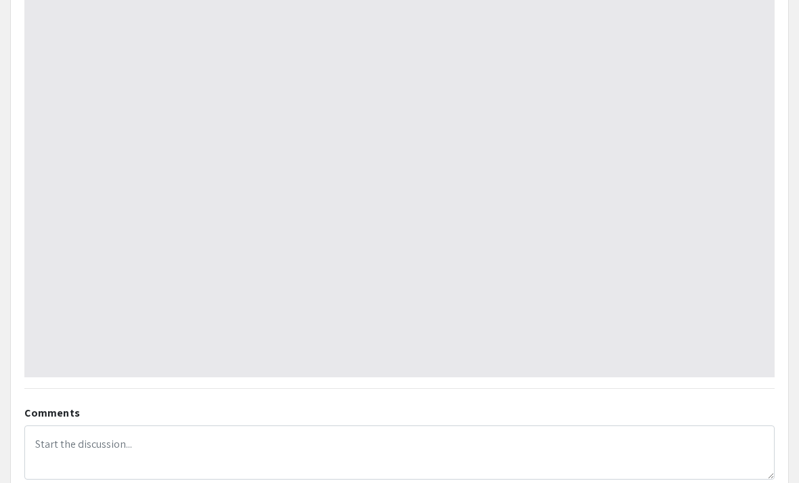
scroll to position [805, 0]
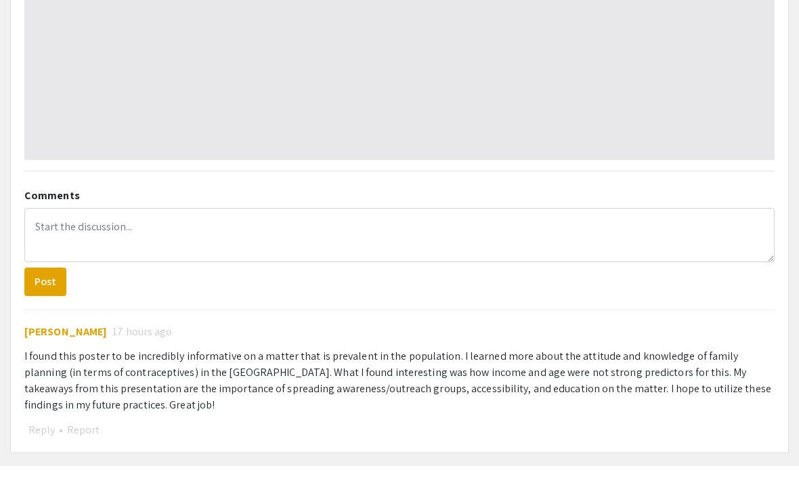
type input "0"
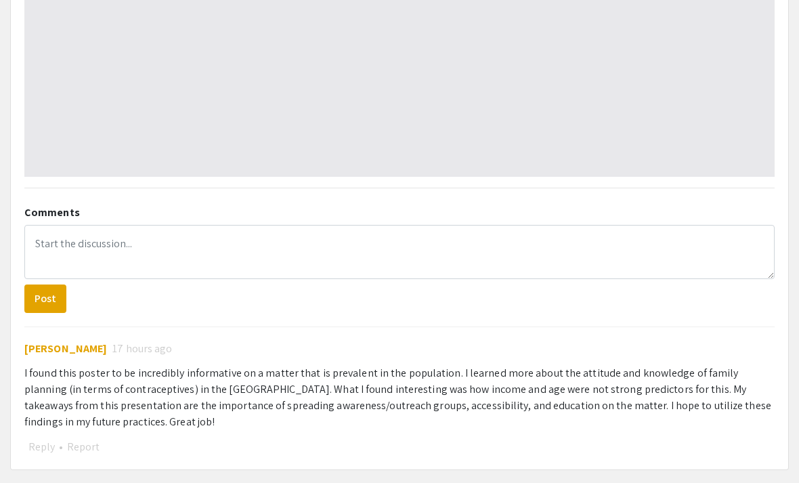
select select "auto"
type input "1"
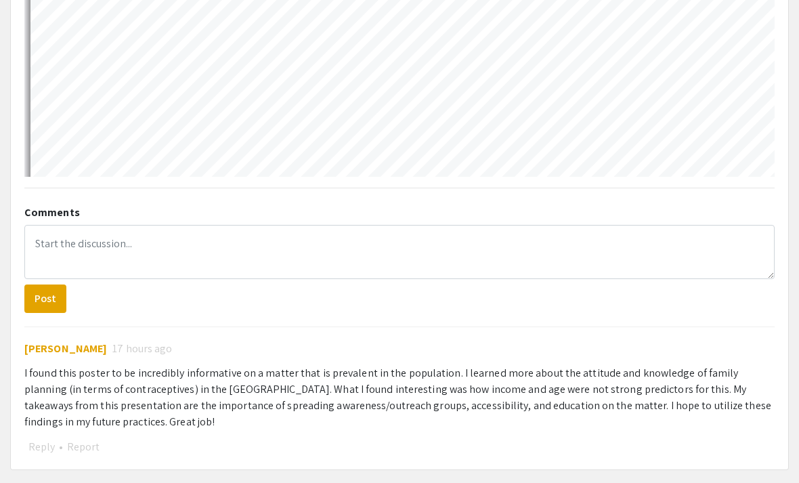
select select "auto"
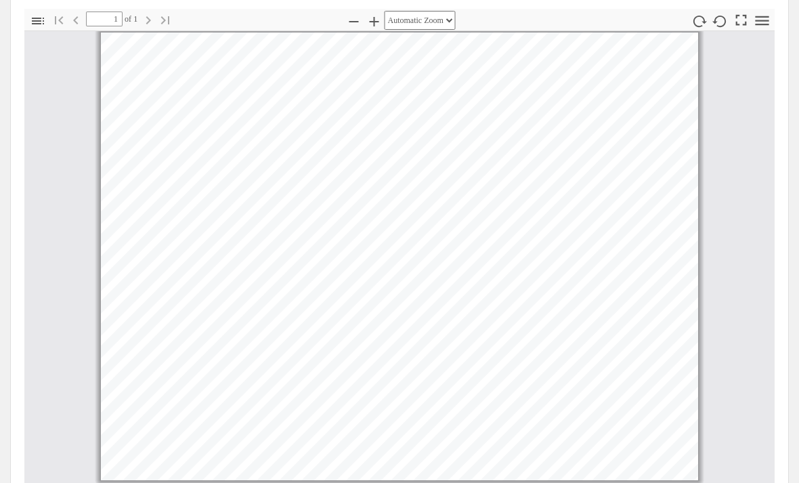
scroll to position [498, 0]
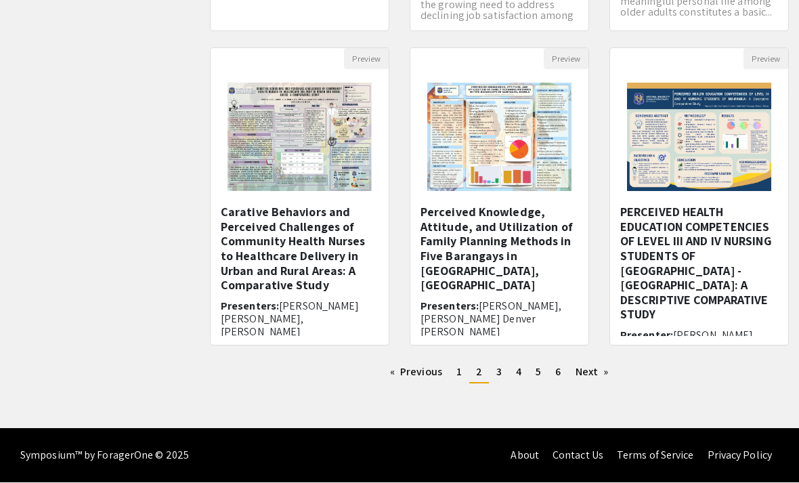
scroll to position [372, 0]
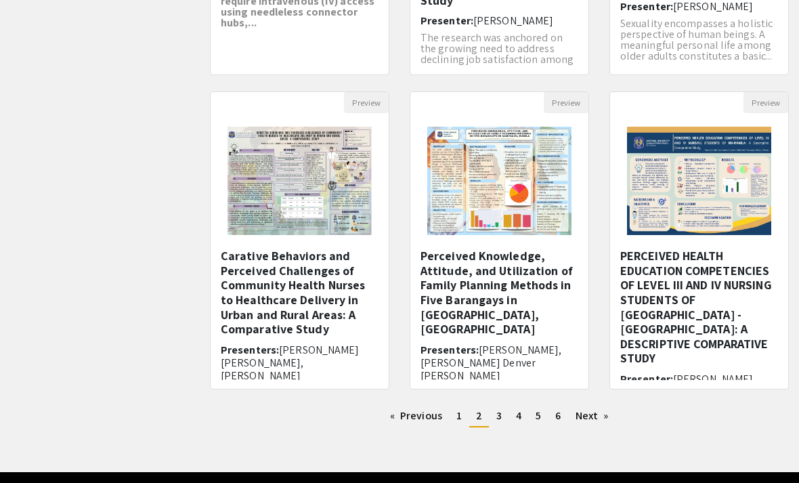
click at [596, 423] on link "Next page" at bounding box center [592, 416] width 47 height 20
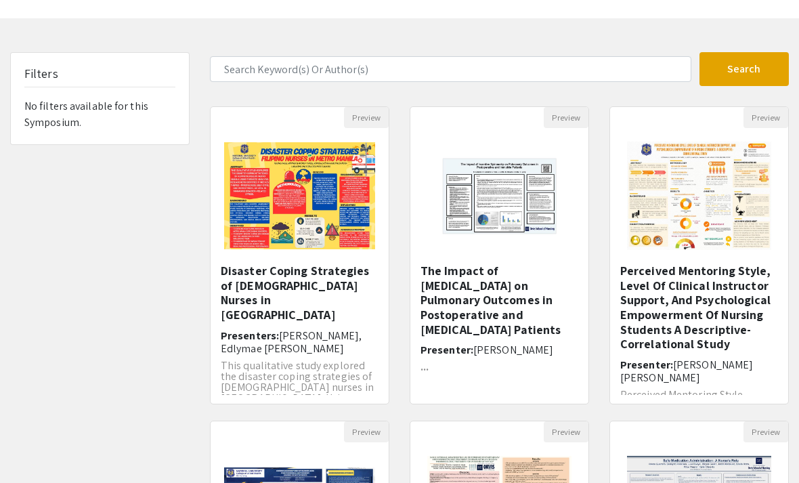
scroll to position [43, 0]
click at [236, 365] on p "This qualitative study explored the disaster coping strategies of [DEMOGRAPHIC_…" at bounding box center [300, 387] width 158 height 54
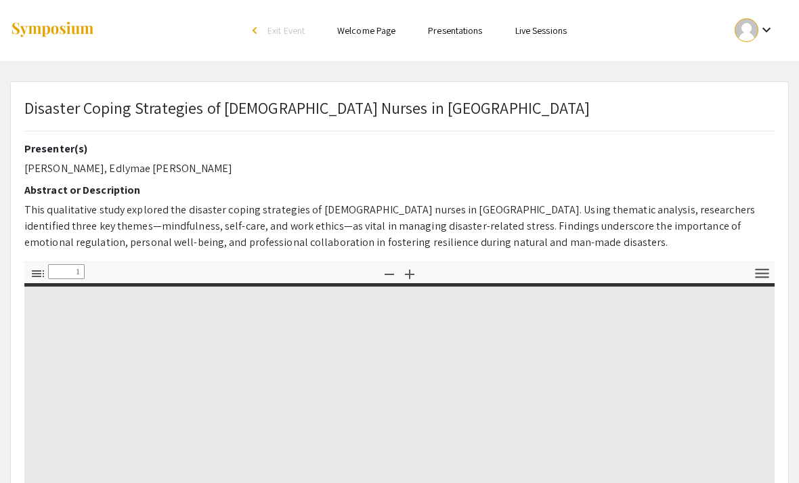
select select "custom"
type input "0"
select select "custom"
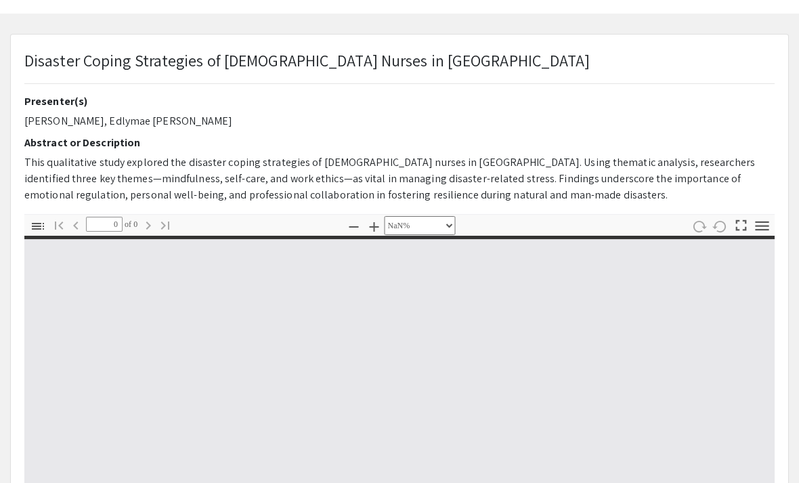
scroll to position [47, 0]
type input "1"
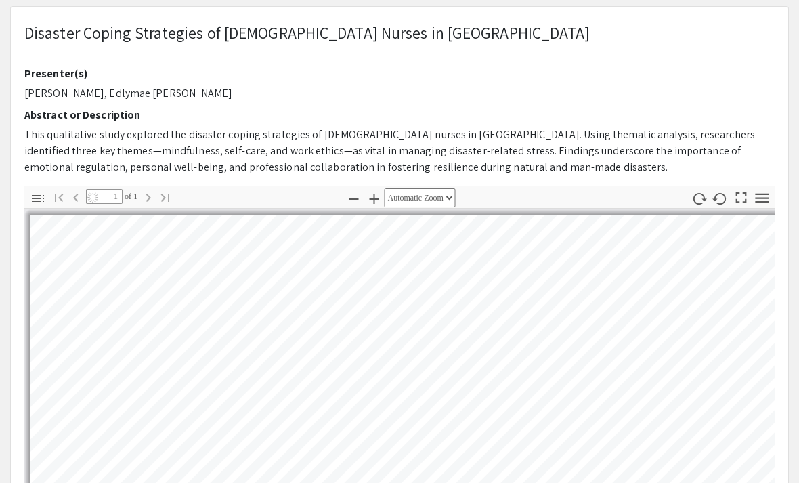
select select "auto"
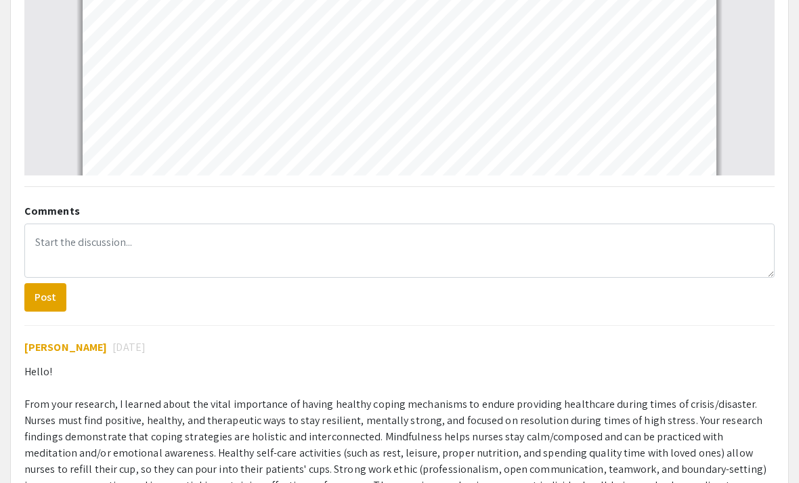
scroll to position [556, 0]
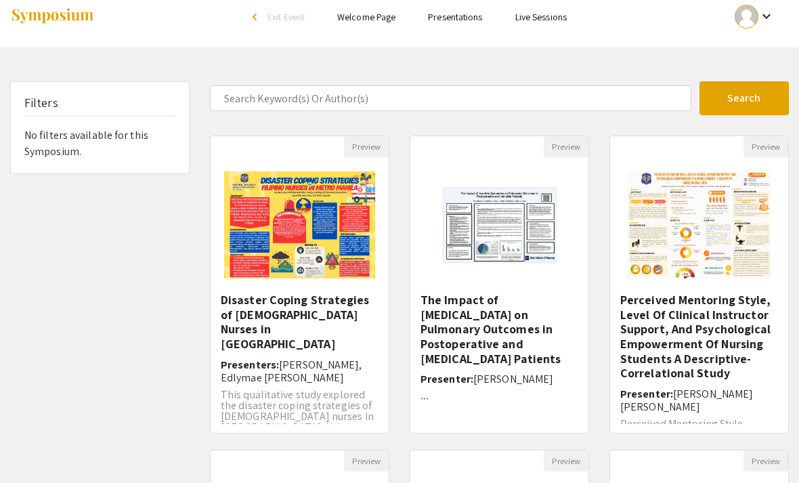
scroll to position [13, 0]
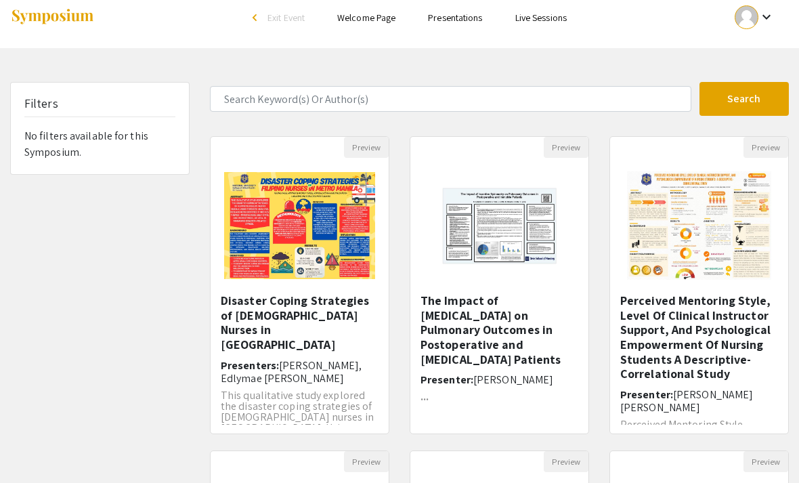
click at [746, 355] on h5 "Perceived Mentoring Style, Level Of Clinical Instructor Support, And Psychologi…" at bounding box center [699, 337] width 158 height 88
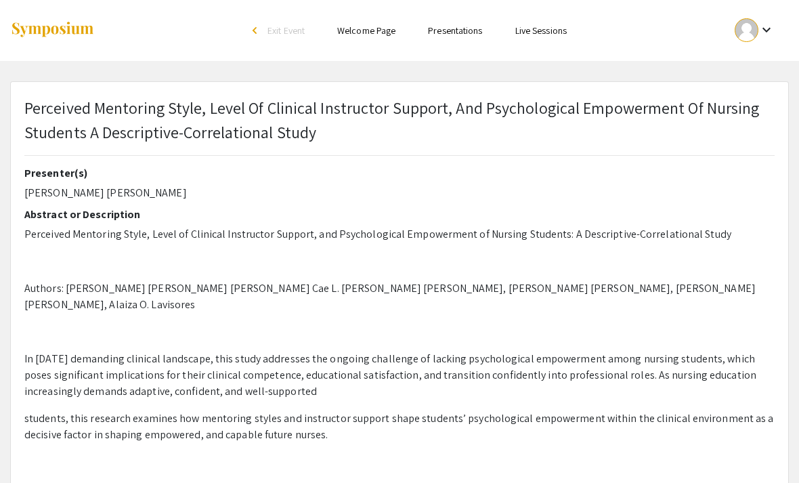
select select "custom"
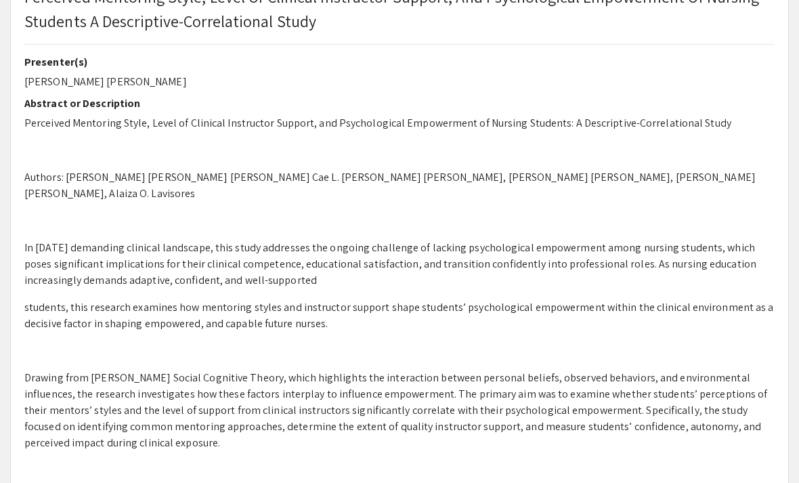
type input "0"
select select "custom"
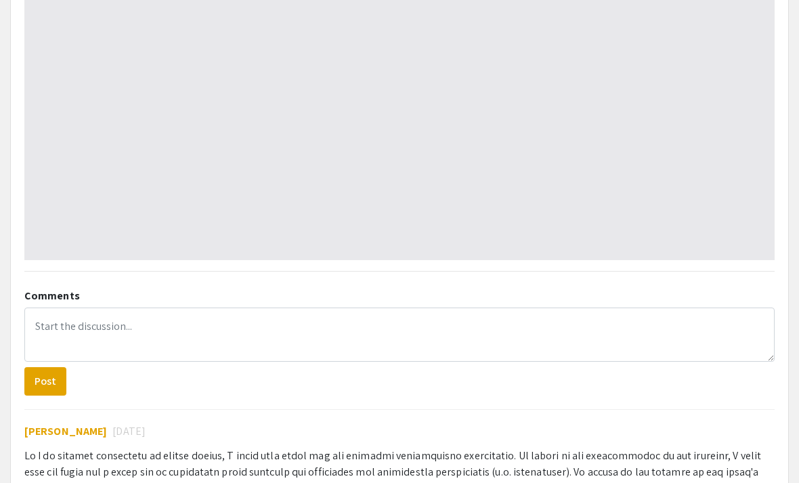
scroll to position [1003, 0]
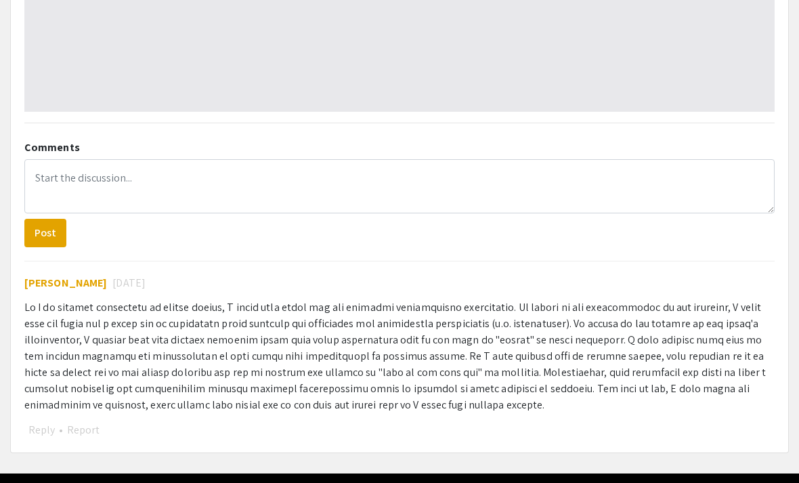
type input "1"
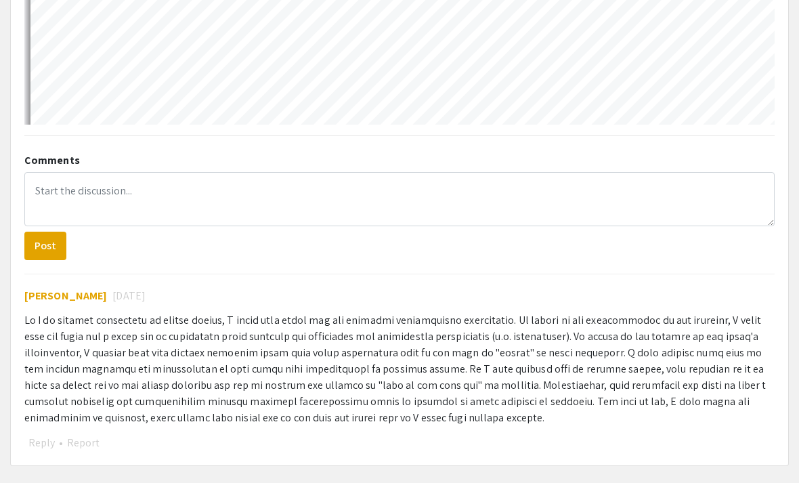
select select "auto"
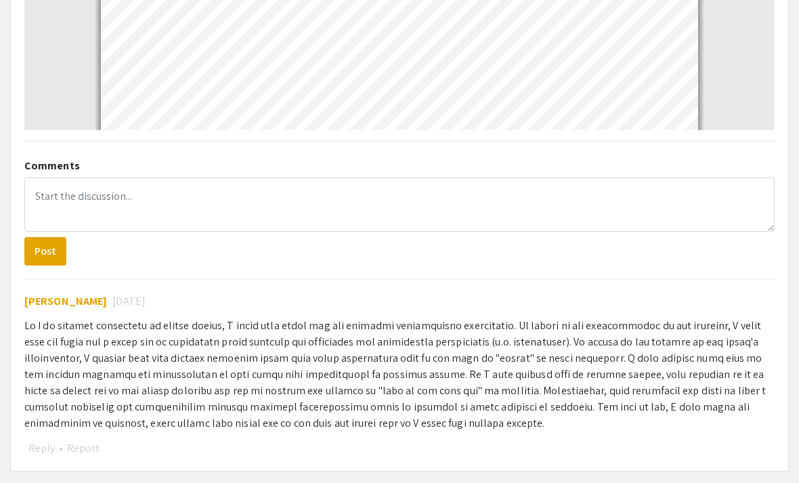
scroll to position [5, 0]
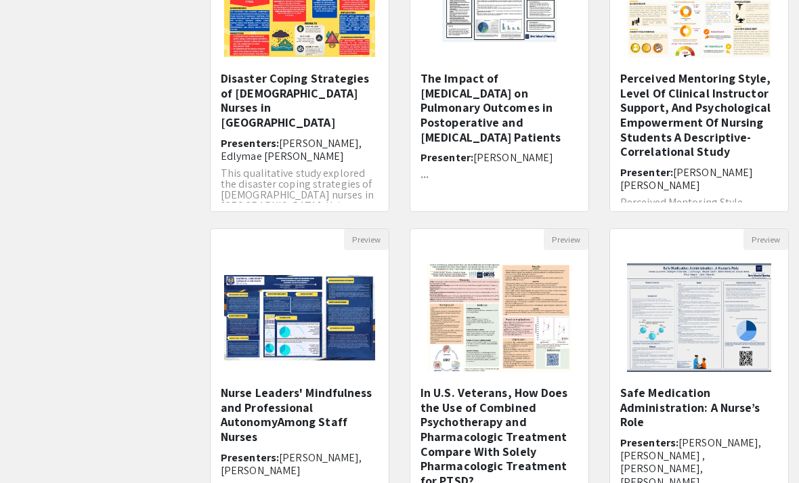
scroll to position [235, 0]
click at [243, 418] on h5 "Nurse Leaders' Mindfulness and Professional AutonomyAmong Staff Nurses" at bounding box center [300, 414] width 158 height 58
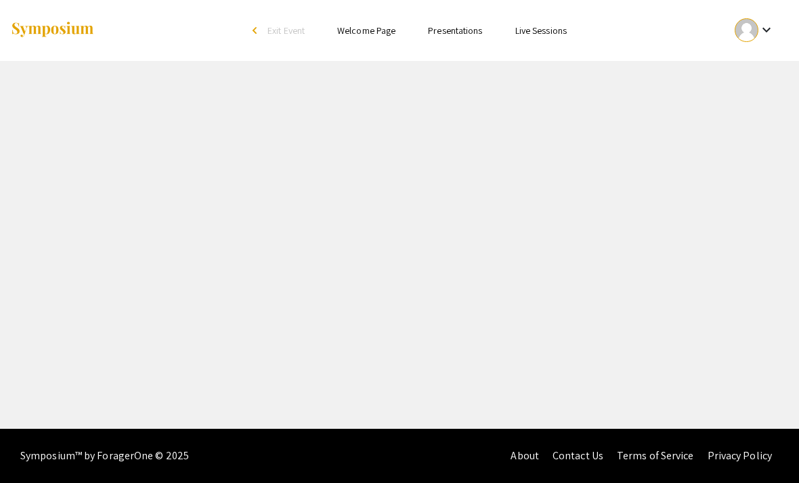
select select "custom"
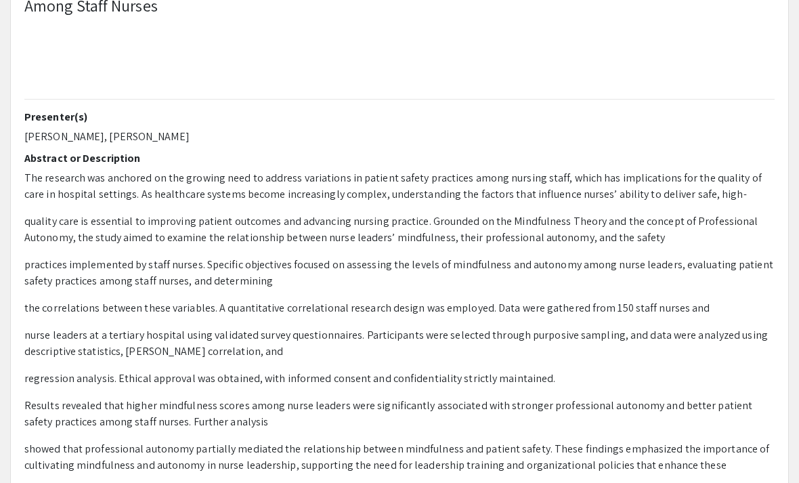
type input "0"
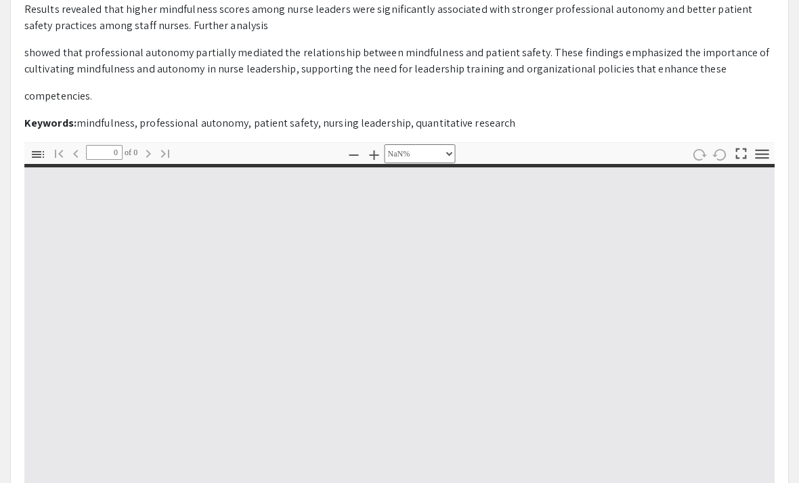
select select "auto"
type input "1"
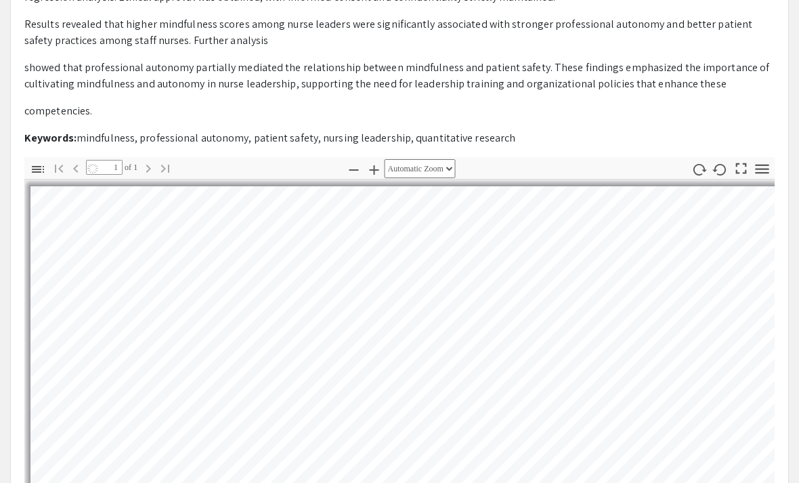
scroll to position [51, 8]
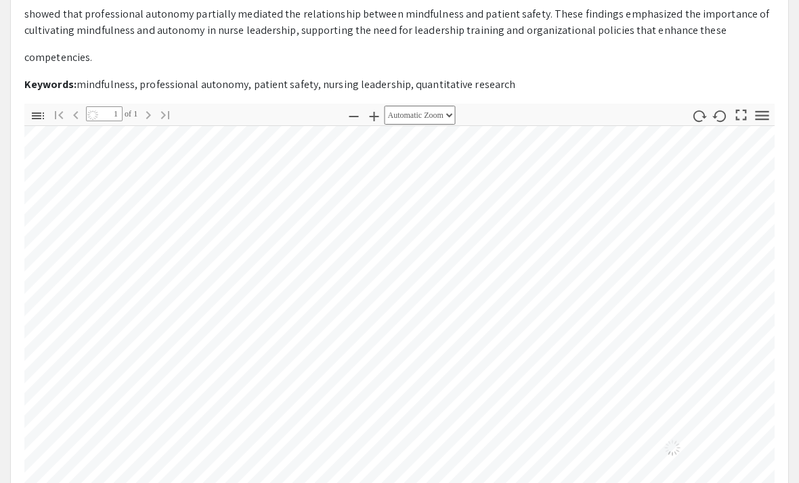
select select "auto"
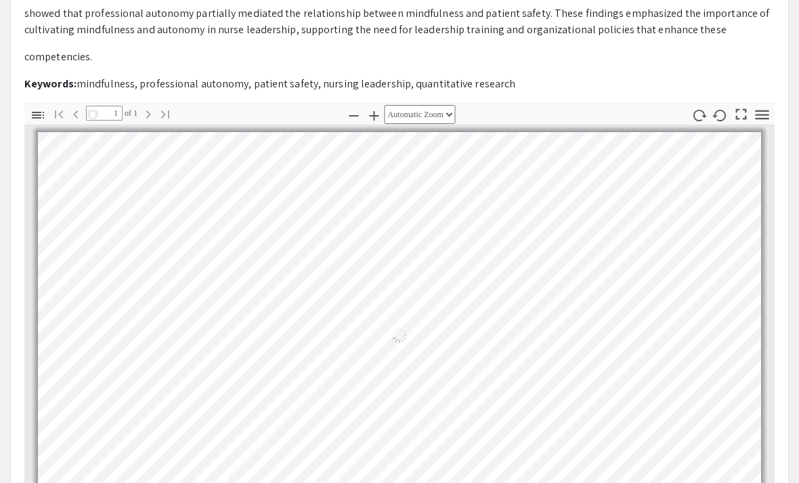
scroll to position [0, 0]
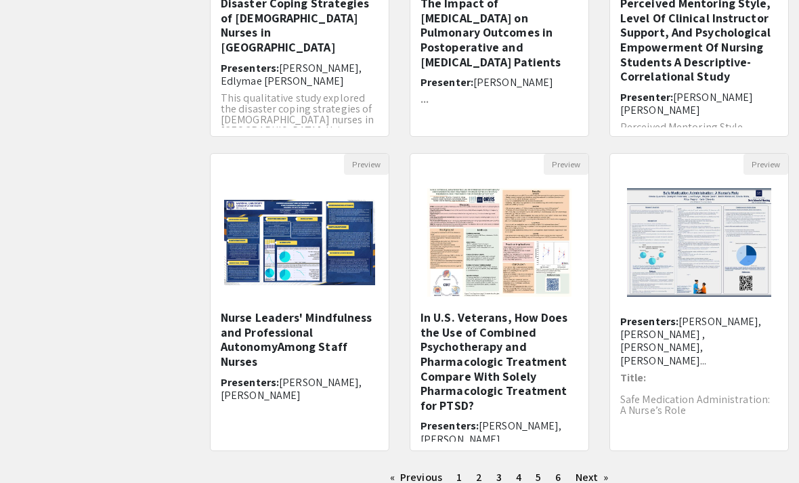
scroll to position [310, 0]
click at [591, 481] on link "Next page" at bounding box center [592, 477] width 47 height 20
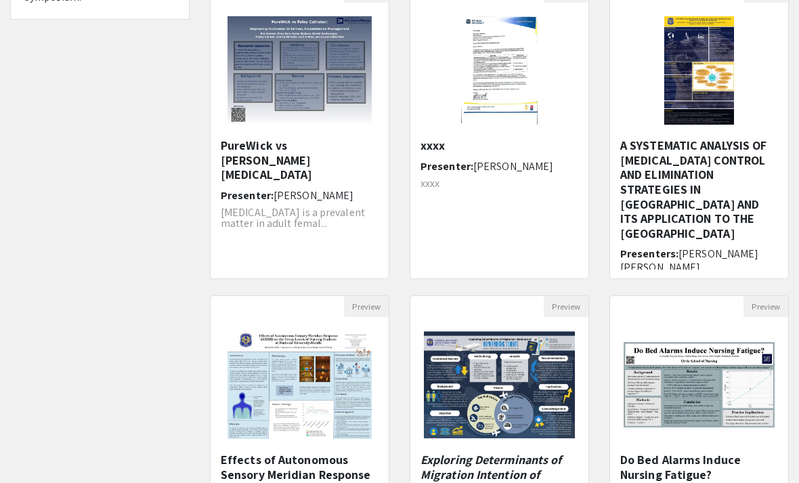
scroll to position [175, 0]
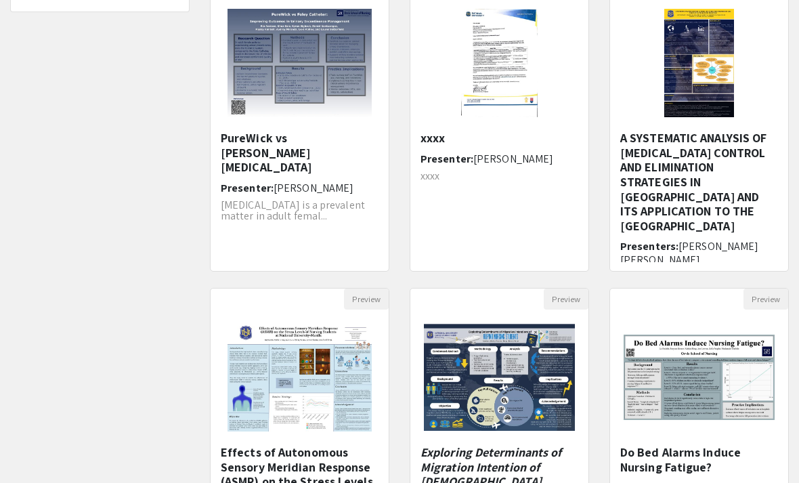
click at [756, 240] on h6 "Presenters: [PERSON_NAME] [PERSON_NAME] [PERSON_NAME] [PERSON_NAME]" at bounding box center [699, 266] width 158 height 52
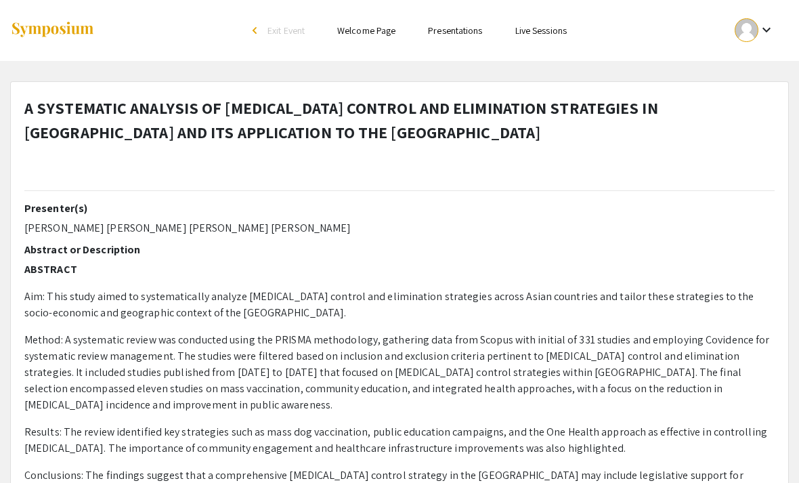
select select "custom"
type input "0"
select select "custom"
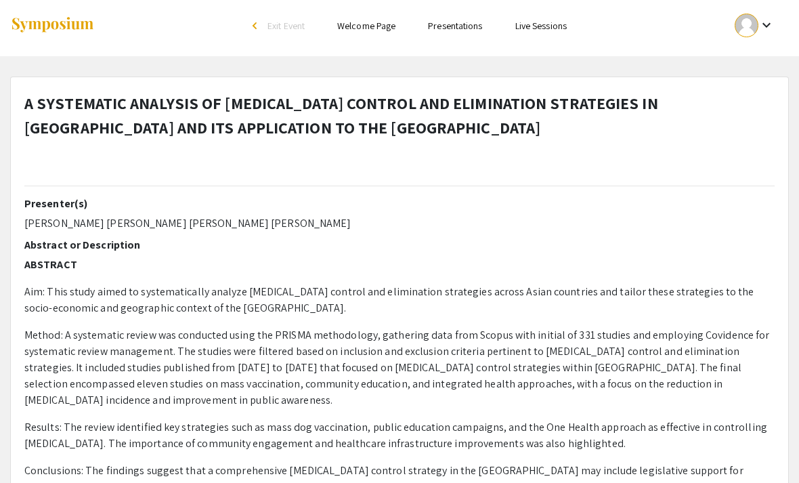
type input "1"
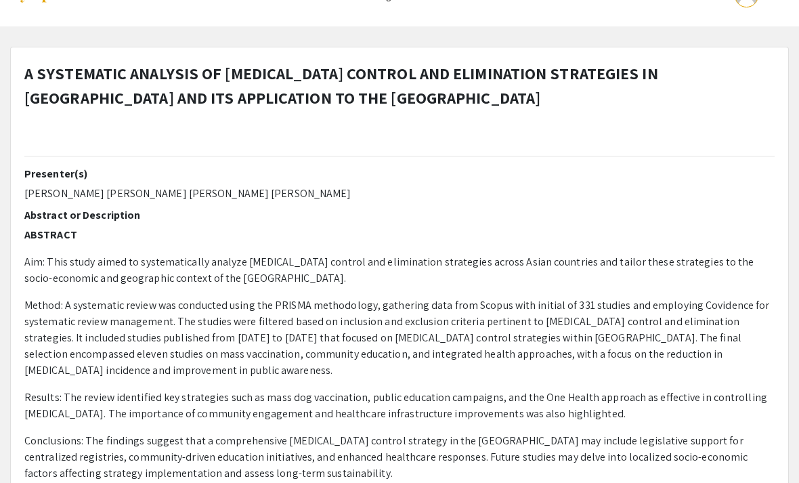
select select "auto"
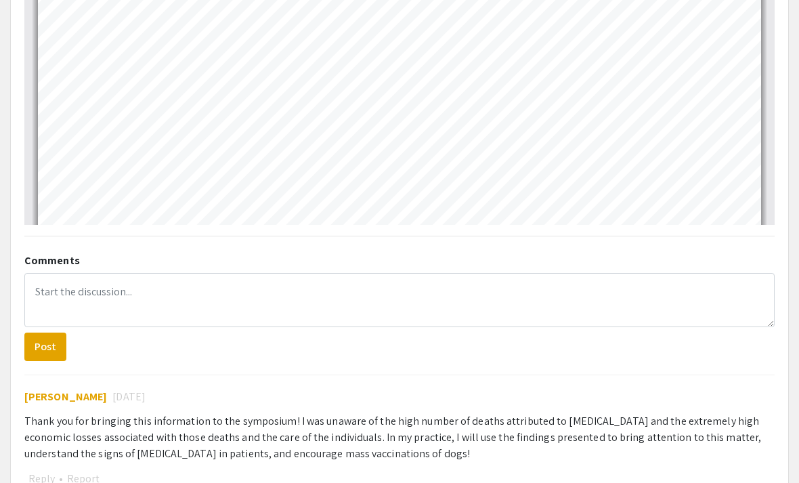
scroll to position [835, 0]
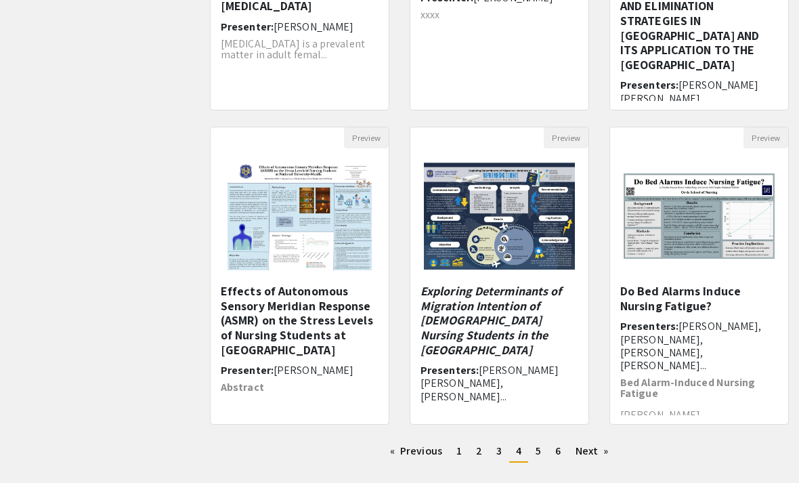
scroll to position [336, 0]
click at [540, 372] on span "[PERSON_NAME] [PERSON_NAME], [PERSON_NAME]..." at bounding box center [489, 383] width 138 height 40
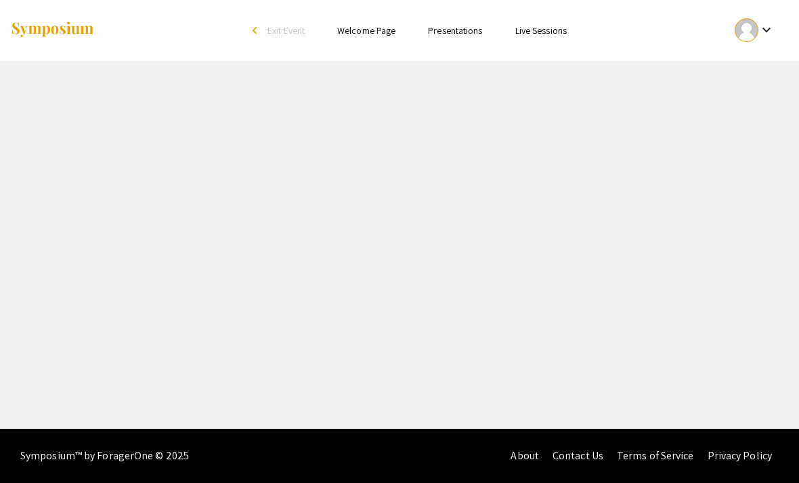
select select "custom"
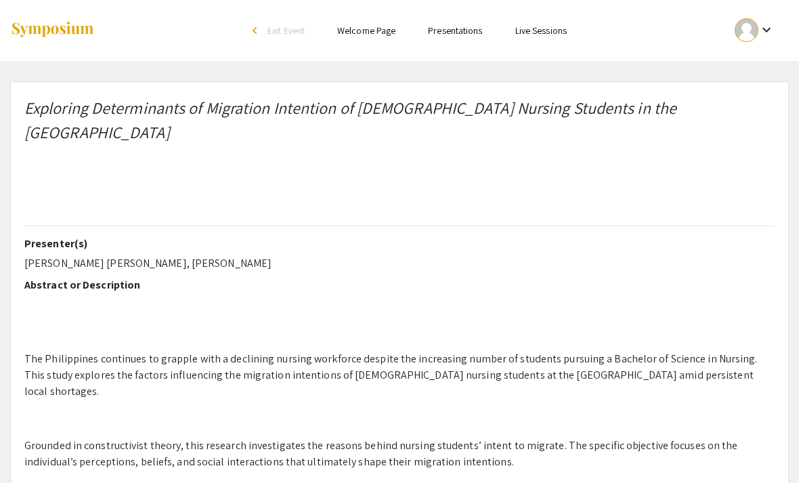
type input "0"
select select "custom"
type input "1"
select select "auto"
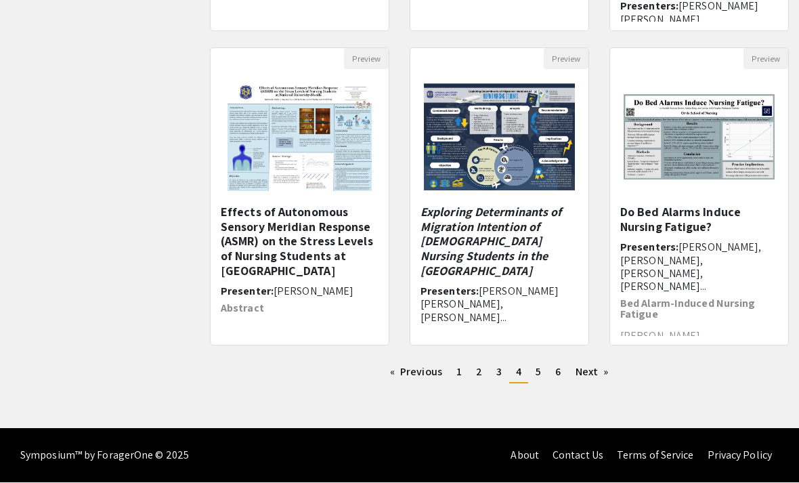
scroll to position [336, 0]
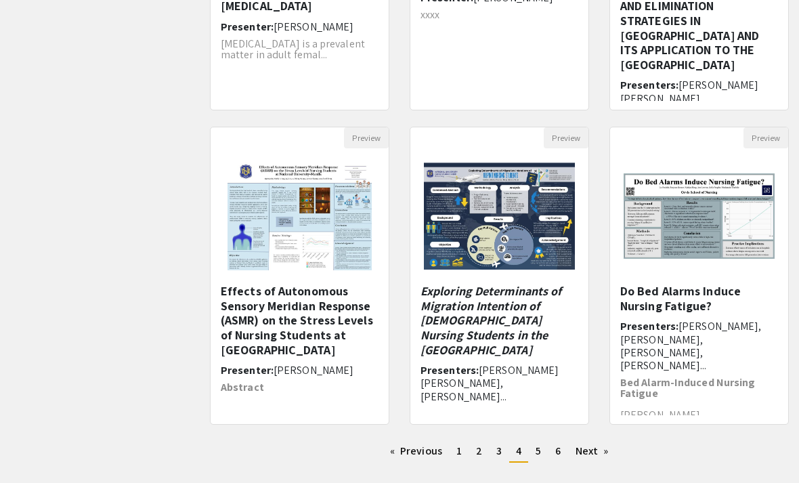
click at [280, 343] on h5 "Effects of Autonomous Sensory Meridian Response (ASMR) on the Stress Levels of …" at bounding box center [300, 320] width 158 height 73
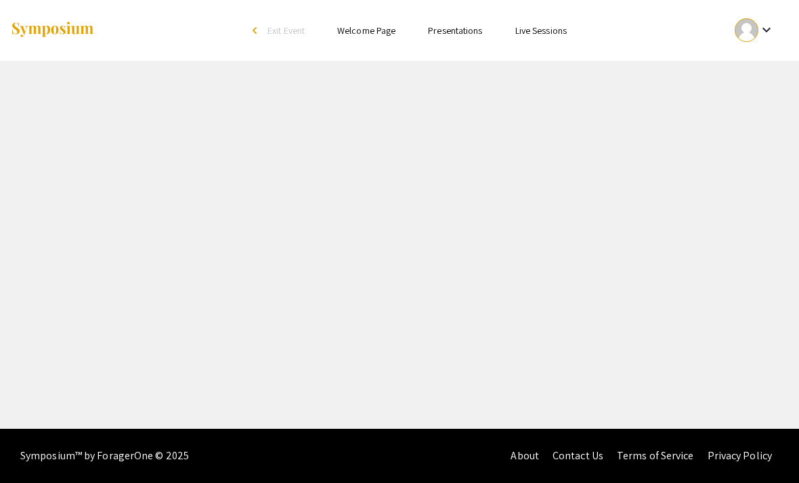
select select "custom"
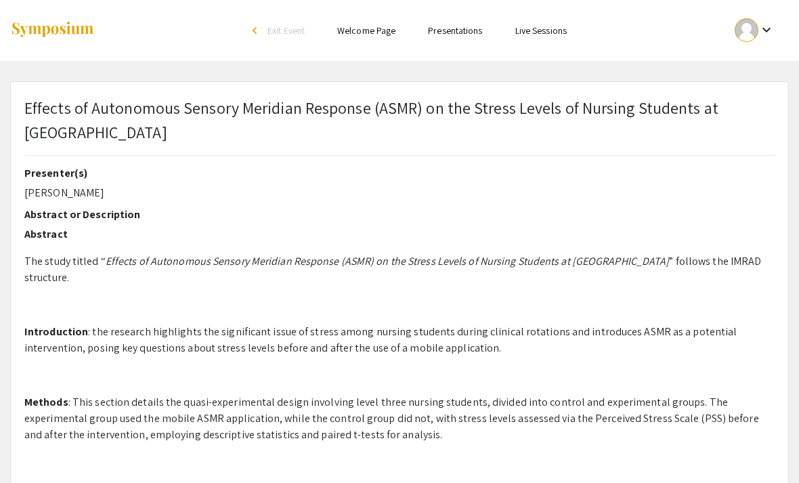
type input "0"
select select "custom"
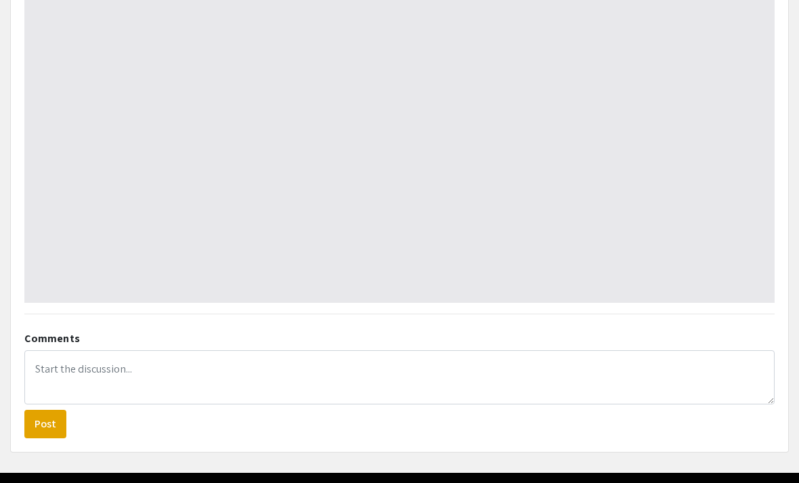
type input "1"
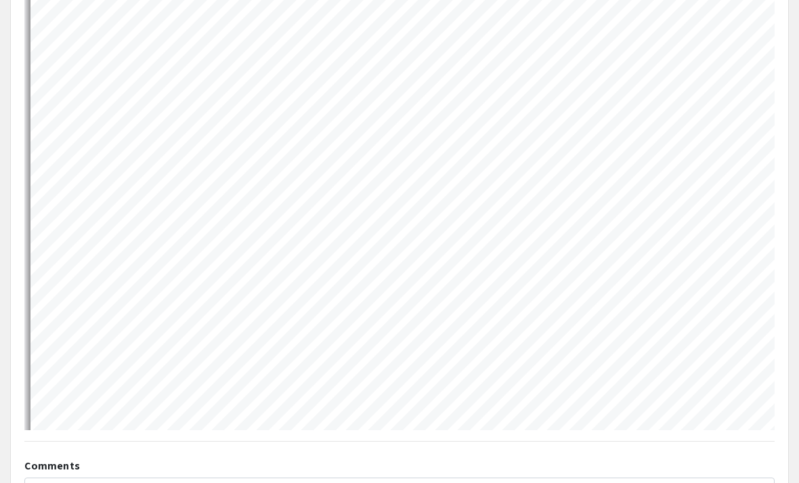
select select "auto"
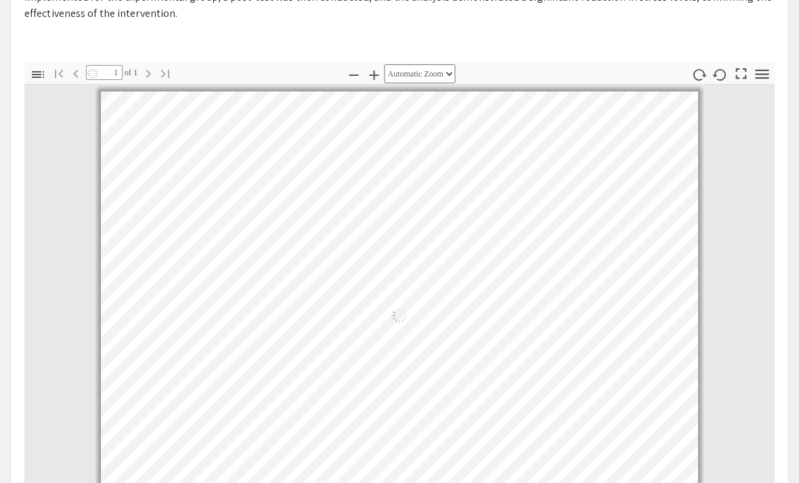
scroll to position [5, 0]
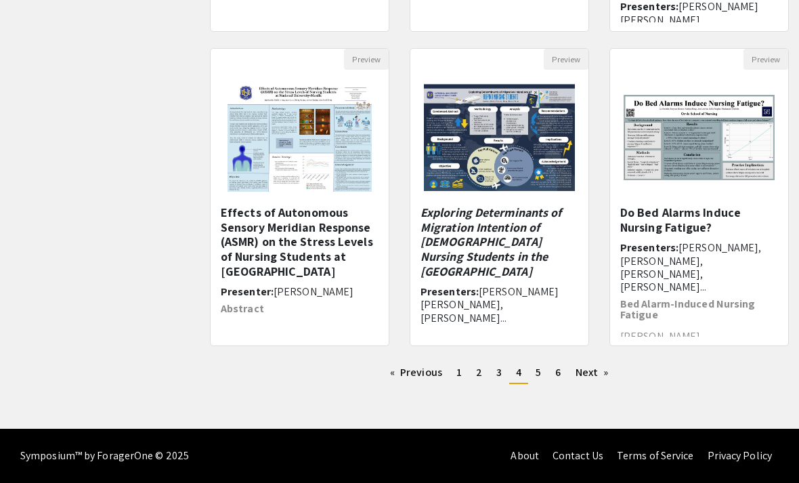
scroll to position [336, 0]
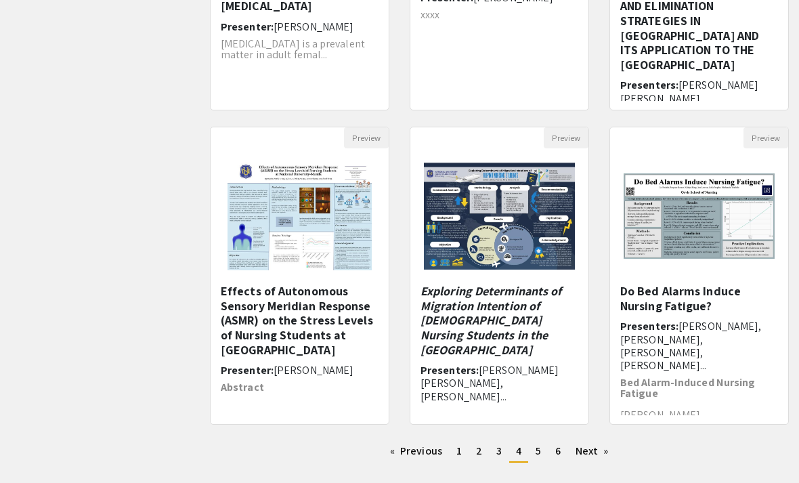
click at [592, 452] on link "Next page" at bounding box center [592, 451] width 47 height 20
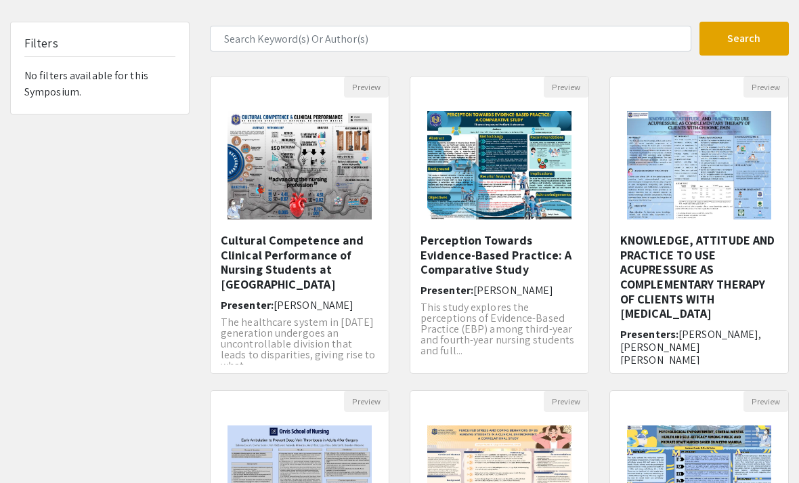
scroll to position [73, 0]
click at [305, 267] on h5 "Cultural Competence and Clinical Performance of Nursing Students at [GEOGRAPHIC…" at bounding box center [300, 262] width 158 height 58
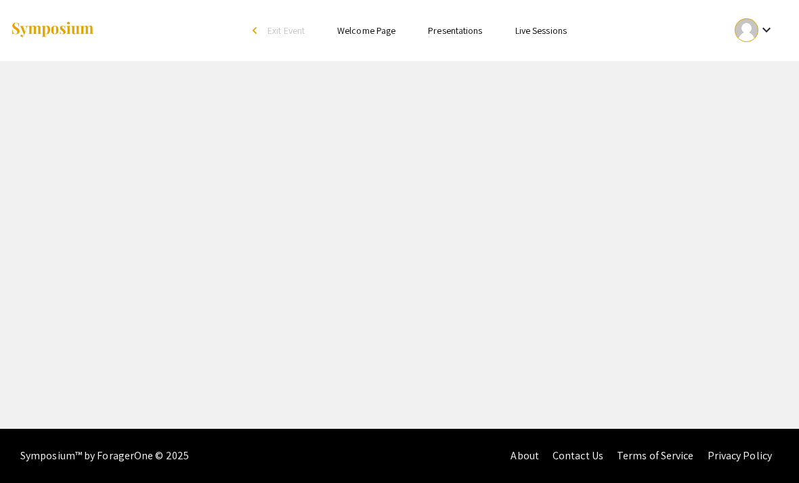
select select "custom"
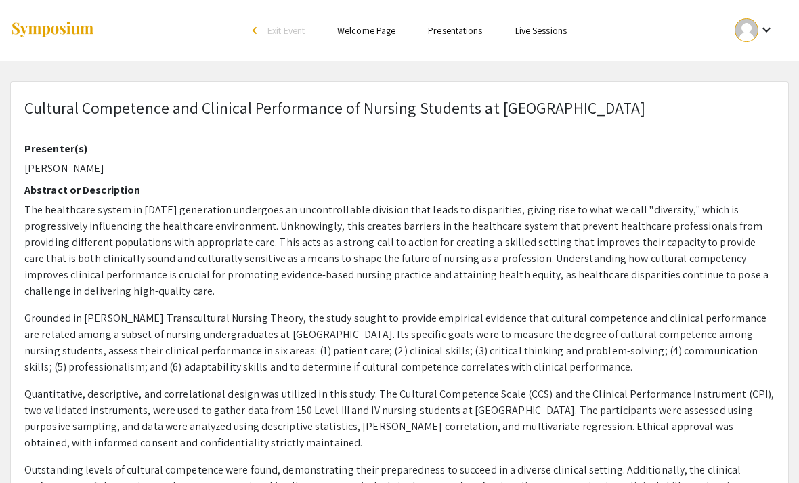
type input "0"
select select "custom"
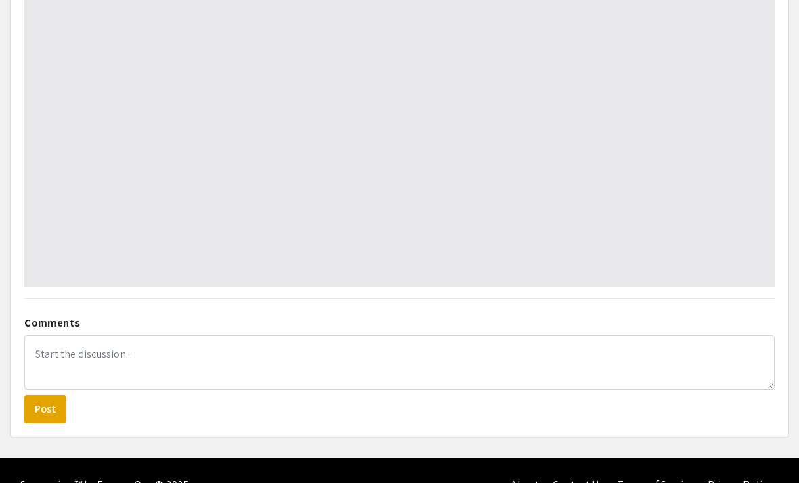
type input "1"
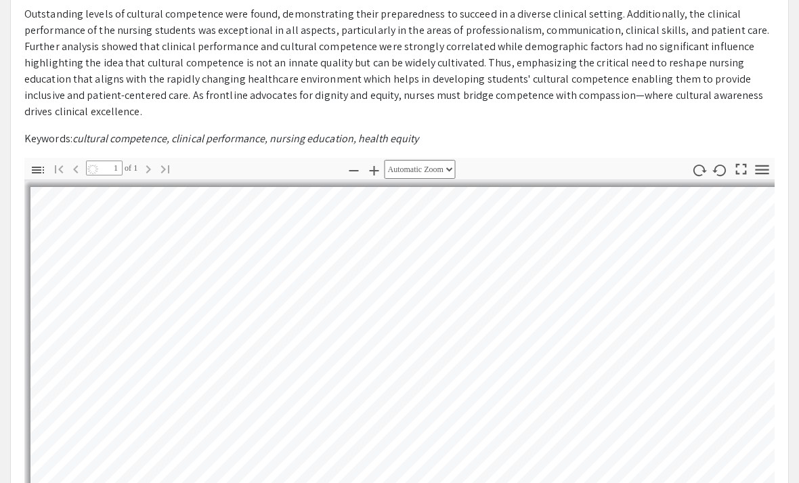
scroll to position [501, 0]
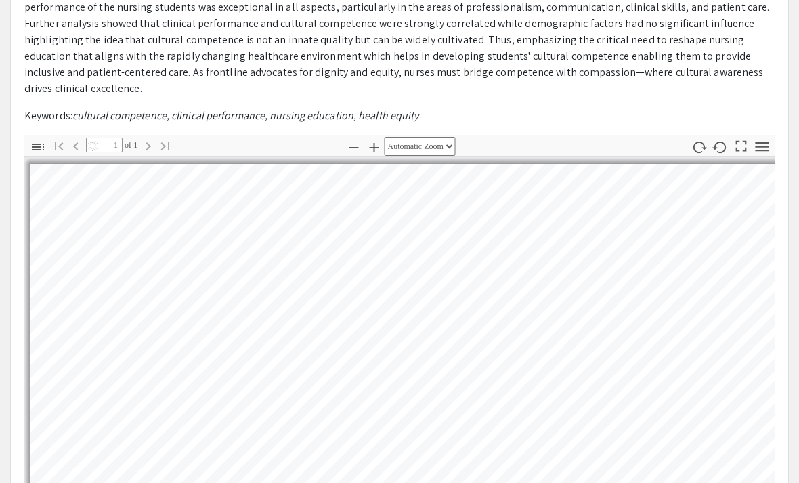
select select "auto"
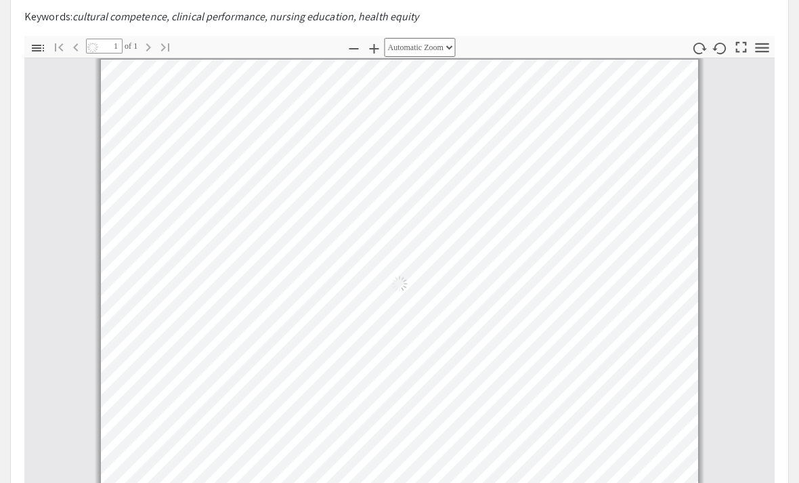
scroll to position [587, 0]
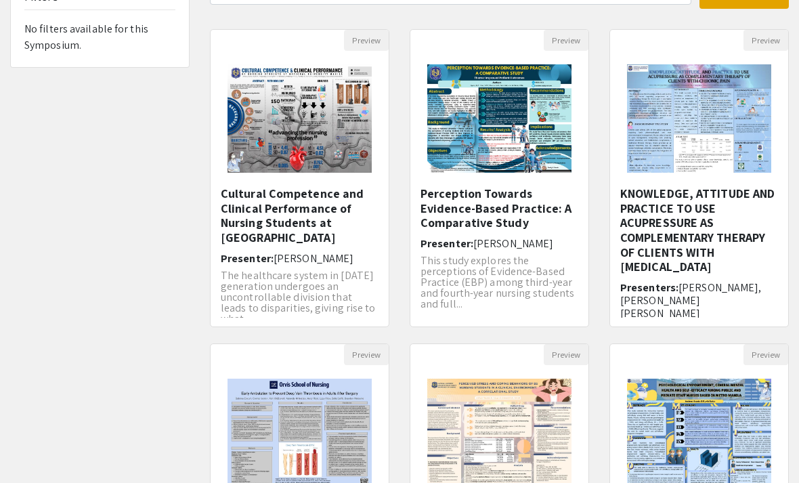
scroll to position [120, 0]
click at [735, 263] on h5 "KNOWLEDGE, ATTITUDE AND PRACTICE TO USE ACUPRESSURE AS COMPLEMENTARY THERAPY OF…" at bounding box center [699, 230] width 158 height 88
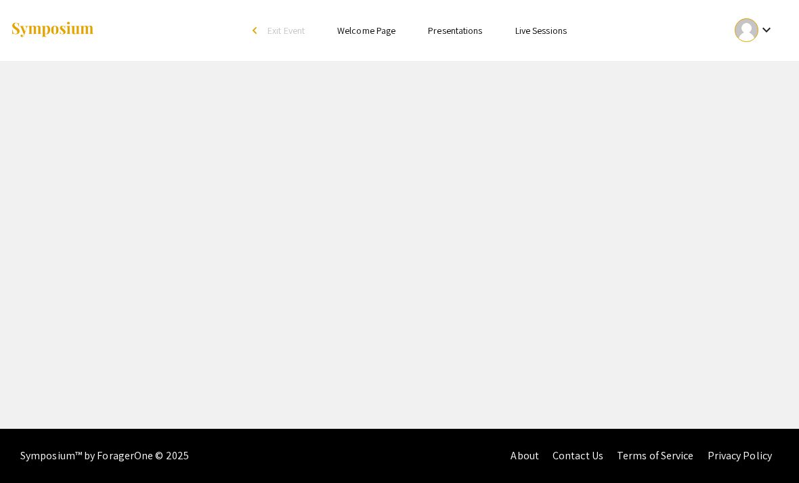
select select "custom"
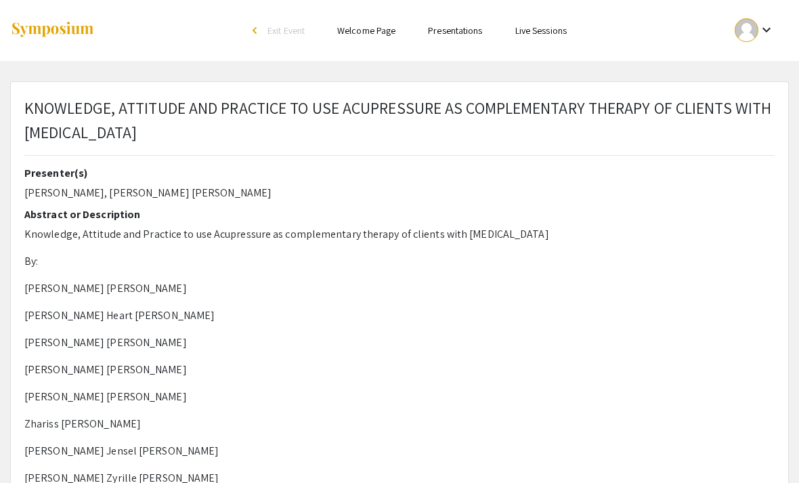
type input "0"
select select "custom"
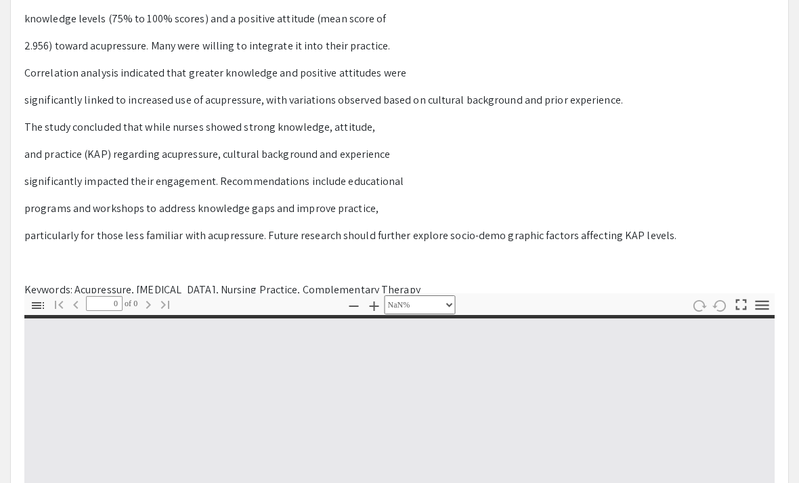
scroll to position [453, 0]
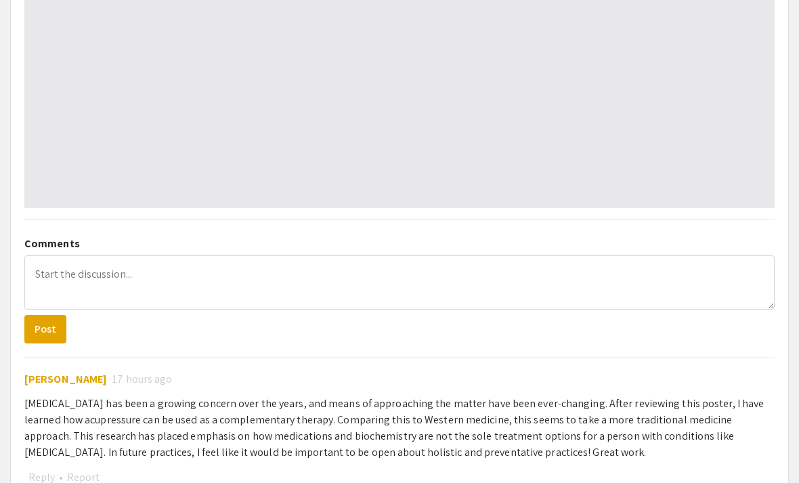
type input "1"
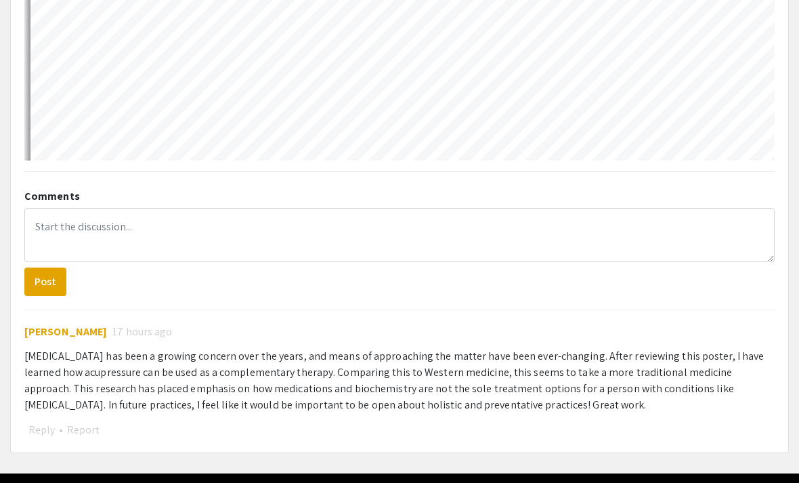
select select "auto"
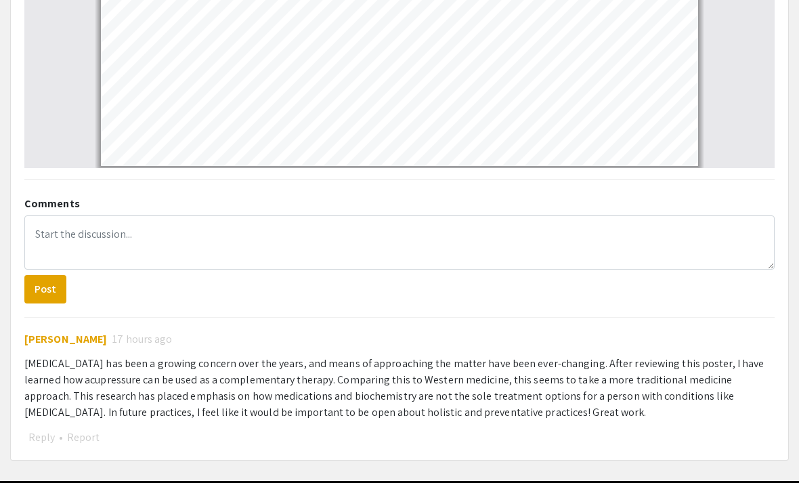
scroll to position [891, 0]
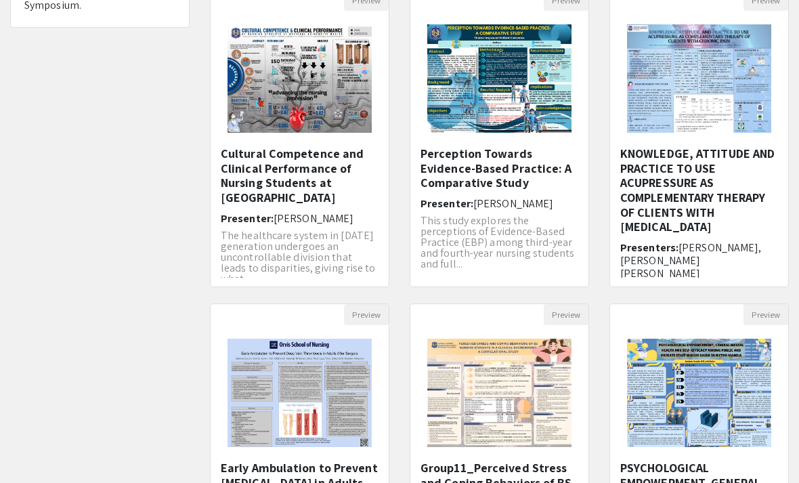
scroll to position [266, 0]
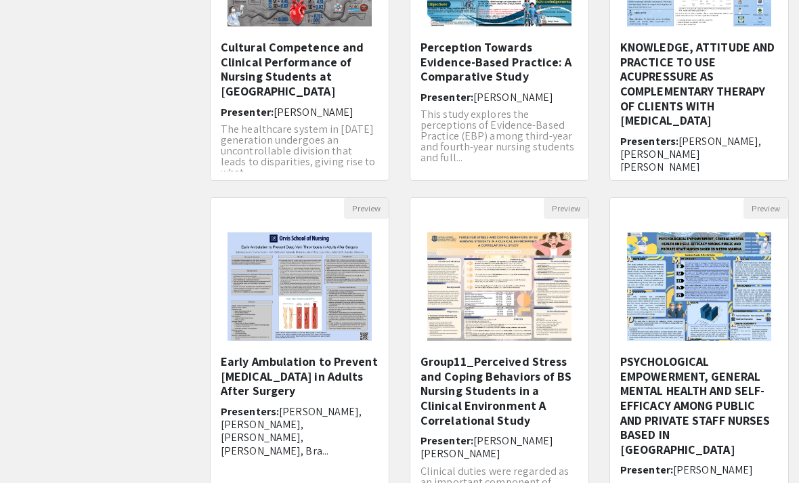
click at [750, 463] on h6 "Presenter: [PERSON_NAME]" at bounding box center [699, 469] width 158 height 13
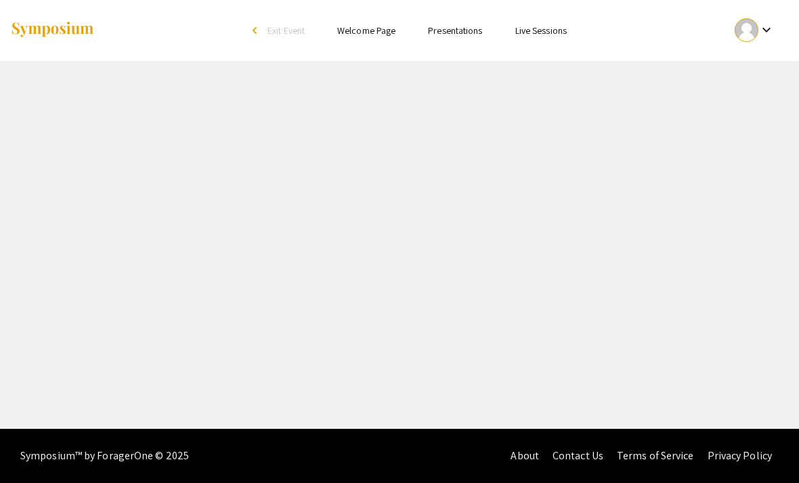
select select "custom"
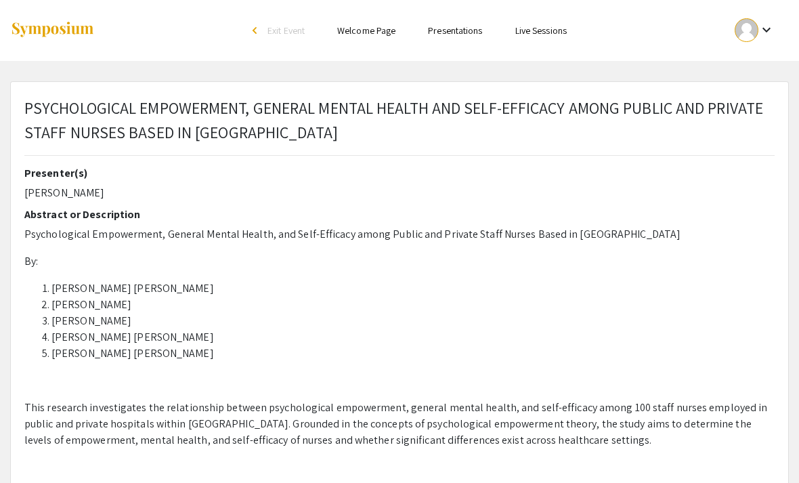
type input "0"
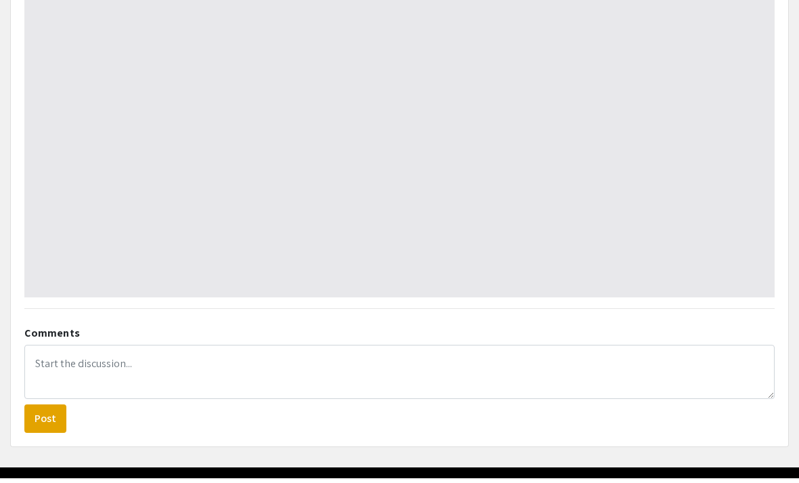
select select "auto"
type input "1"
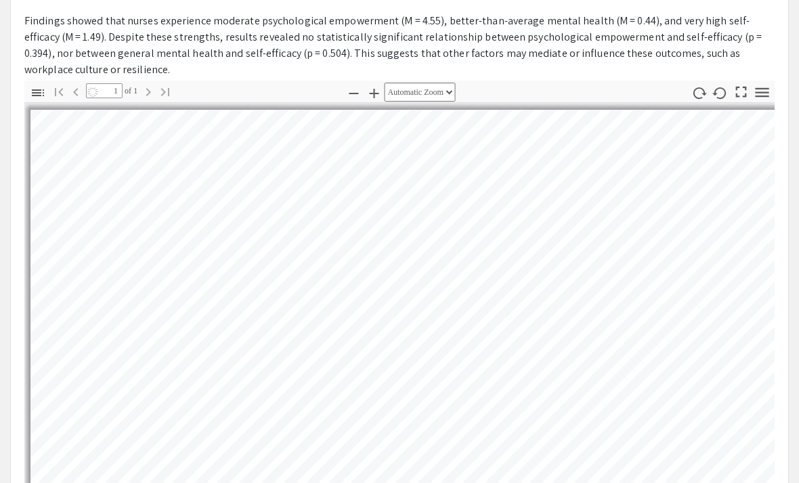
select select "auto"
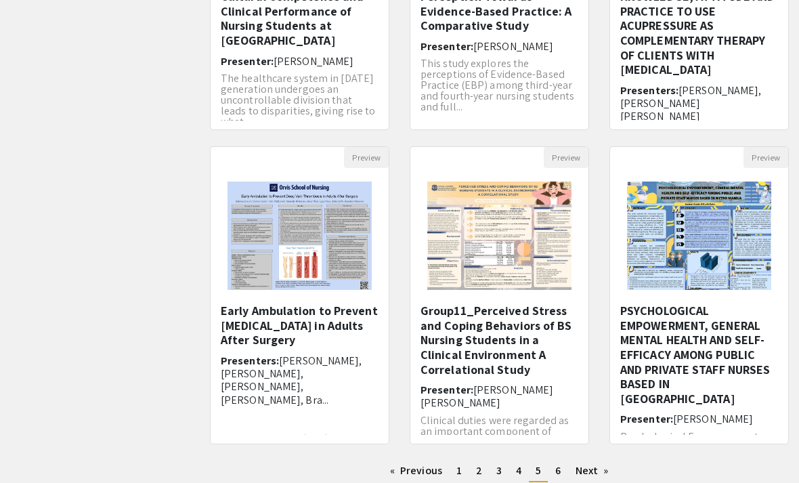
click at [548, 366] on h5 "Group11_Perceived Stress and Coping Behaviors of BS Nursing Students in a Clini…" at bounding box center [499, 339] width 158 height 73
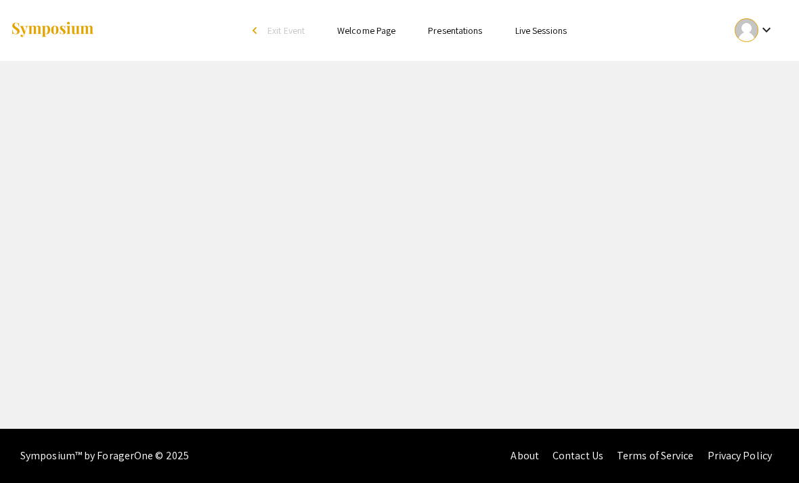
select select "custom"
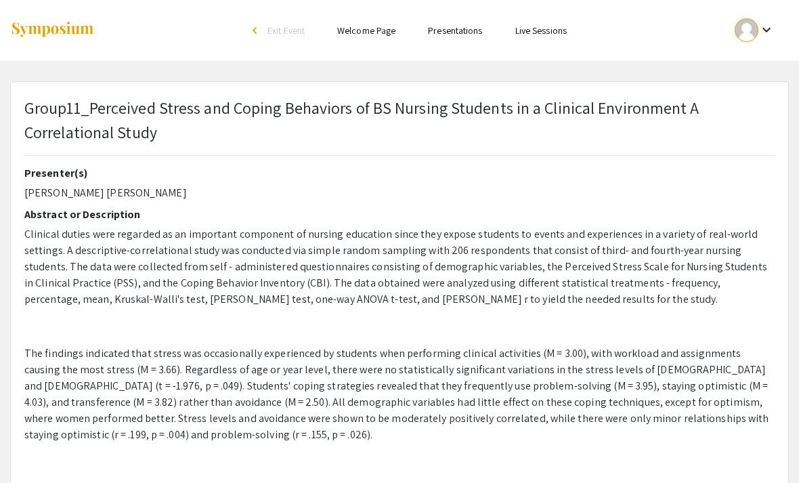
type input "0"
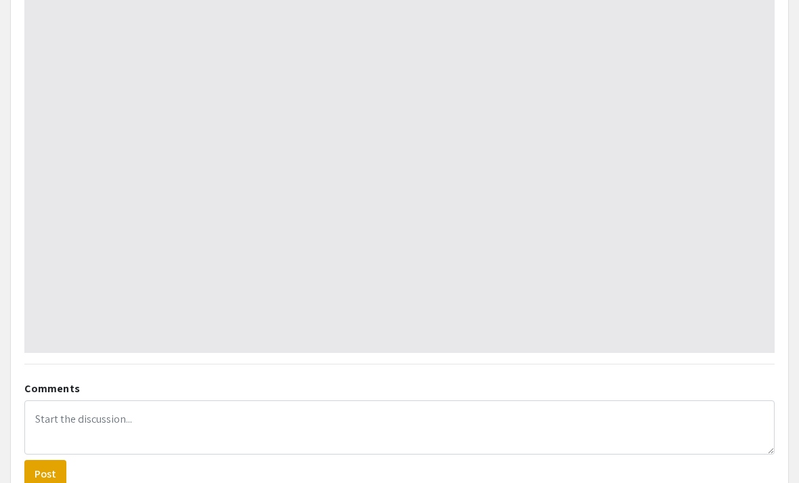
select select "auto"
type input "1"
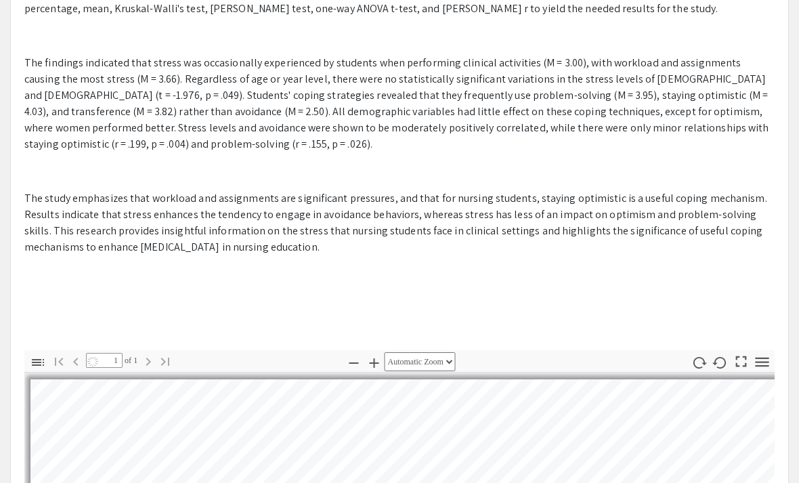
select select "auto"
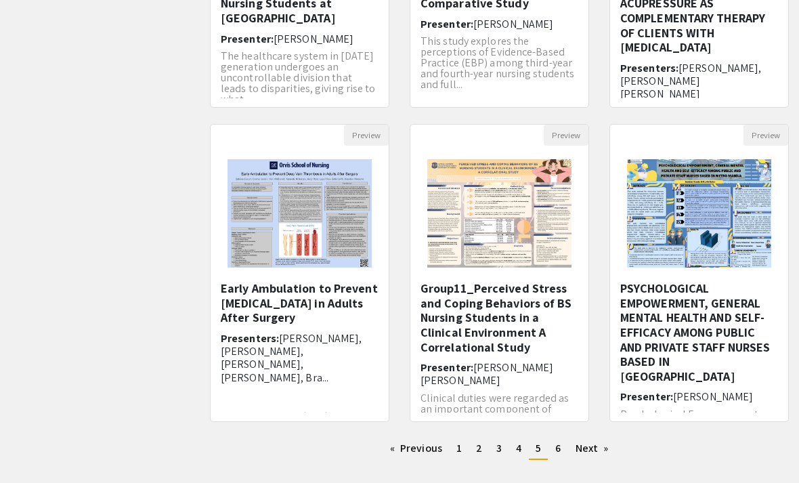
click at [592, 447] on link "Next page" at bounding box center [592, 449] width 47 height 20
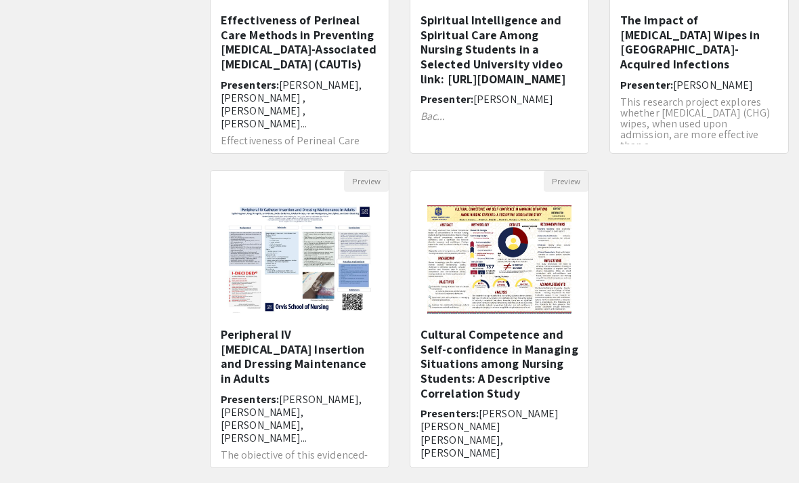
click at [532, 421] on span "[PERSON_NAME] [PERSON_NAME] [PERSON_NAME], [PERSON_NAME]" at bounding box center [489, 432] width 138 height 53
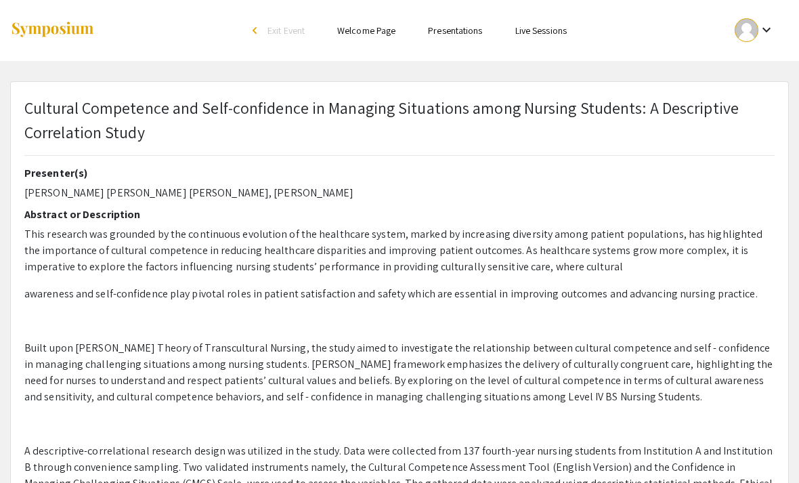
type input "0"
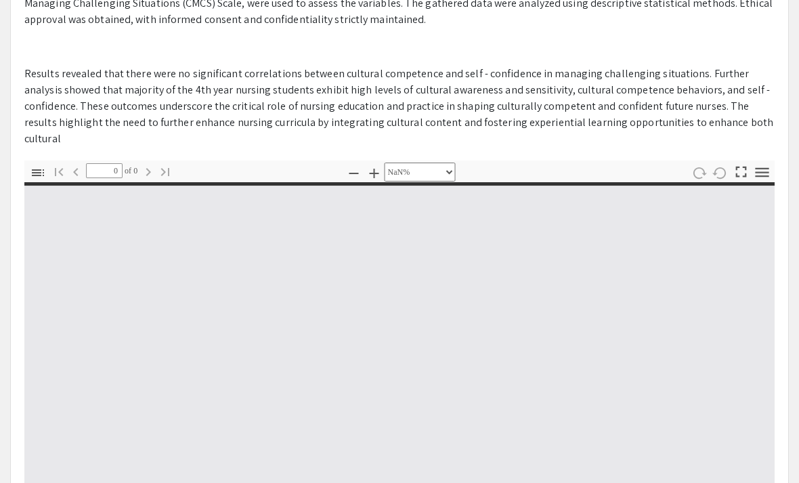
select select "auto"
type input "1"
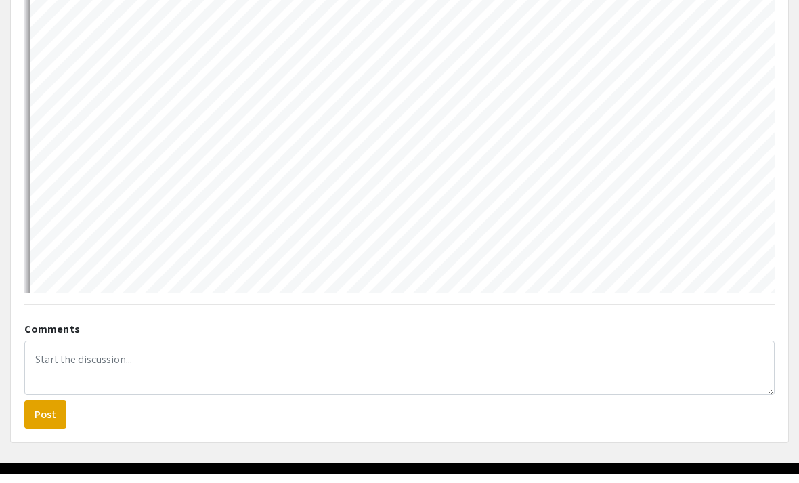
select select "auto"
